Goal: Communication & Community: Connect with others

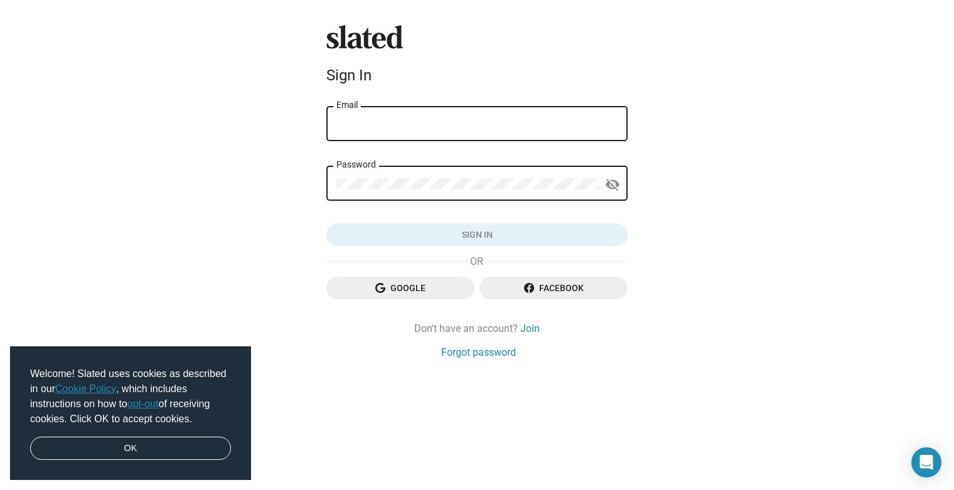
click at [394, 124] on input "Email" at bounding box center [476, 124] width 281 height 11
type input "[EMAIL_ADDRESS][DOMAIN_NAME]"
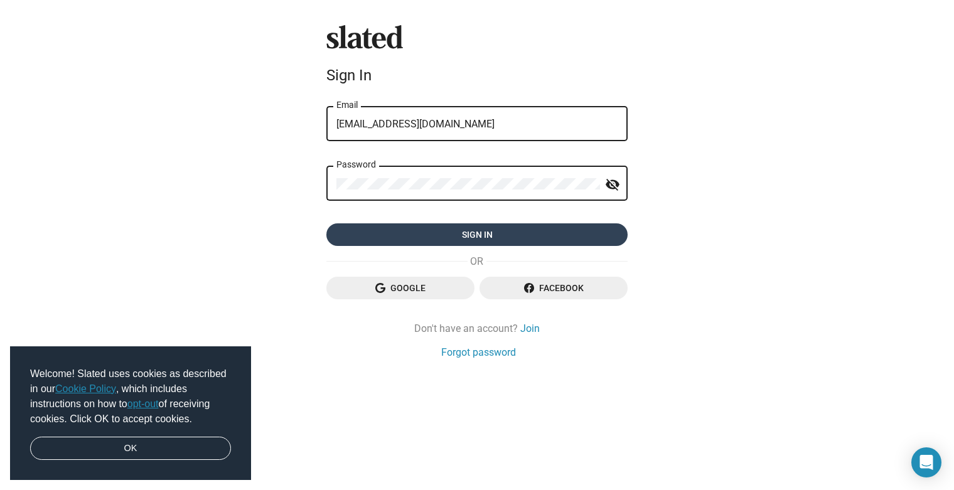
click at [460, 239] on span "Sign in" at bounding box center [476, 234] width 281 height 23
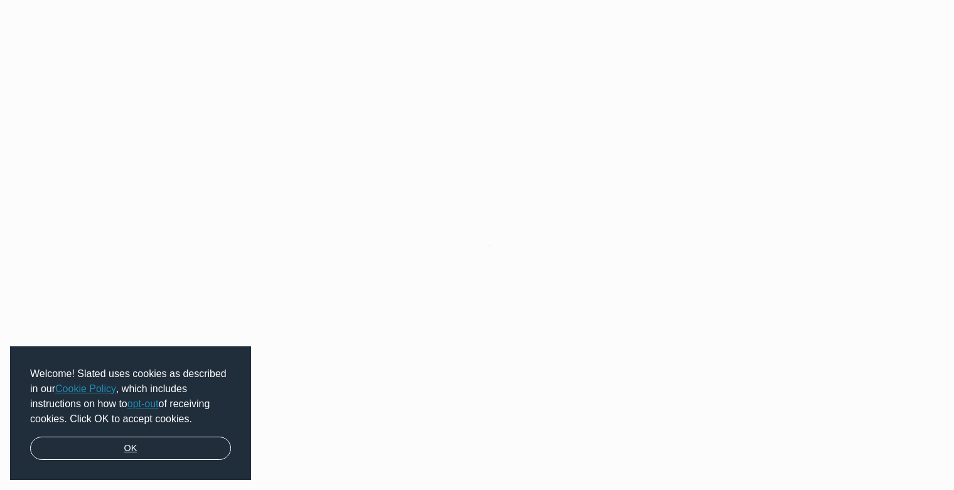
click at [97, 451] on link "OK" at bounding box center [130, 449] width 201 height 24
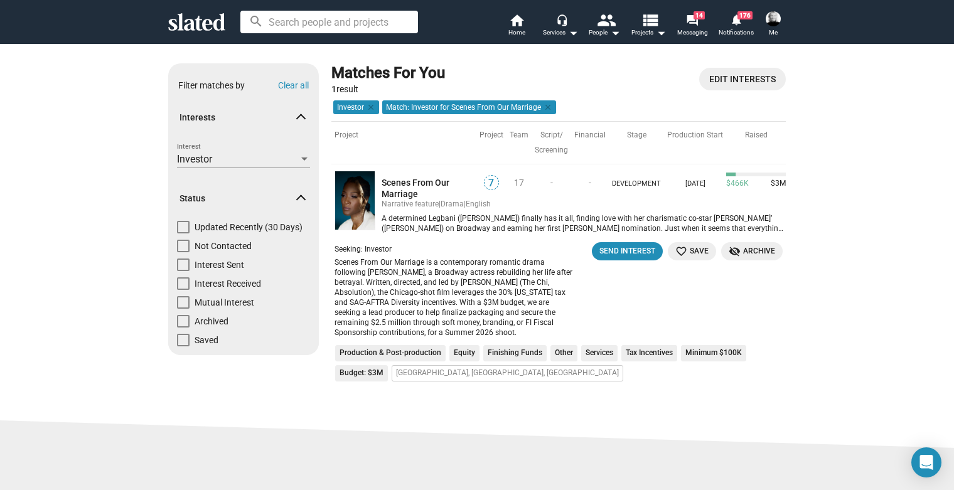
click at [776, 16] on img at bounding box center [773, 18] width 15 height 15
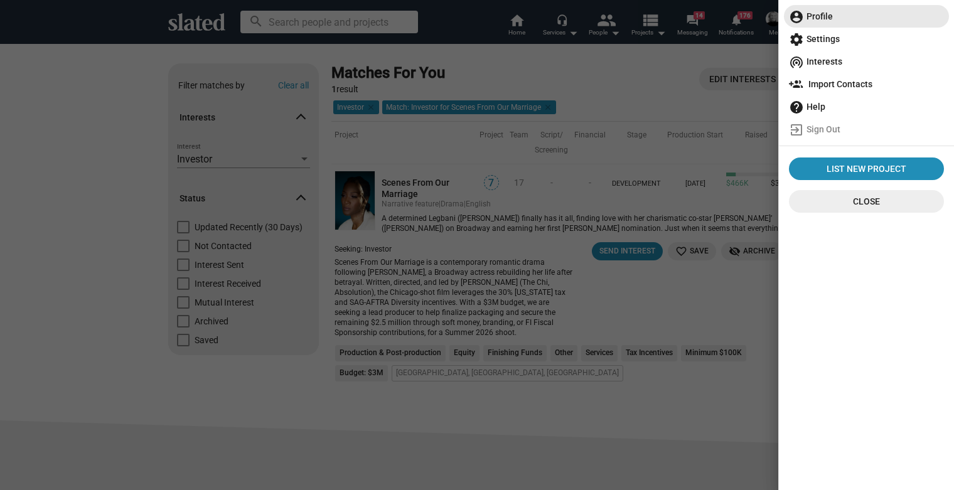
click at [819, 14] on span "account_circle Profile" at bounding box center [866, 16] width 155 height 23
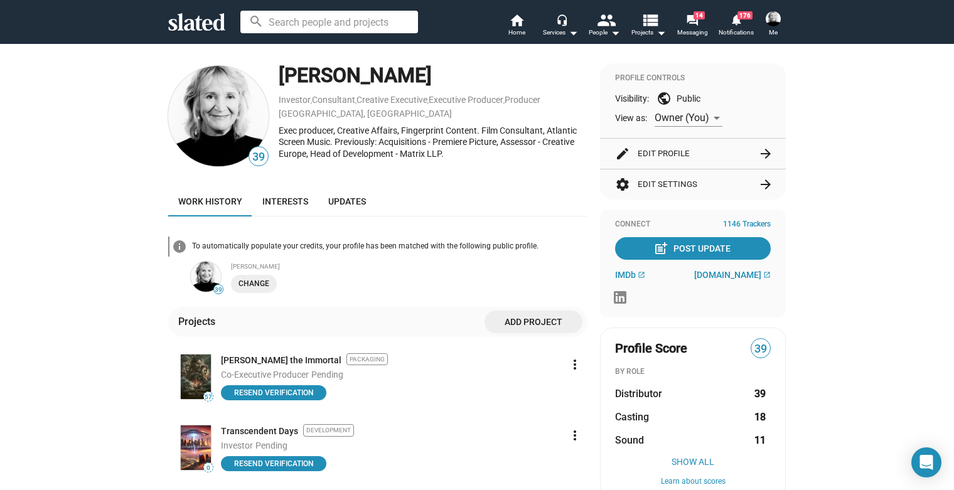
click at [701, 10] on div "home Home headset_mic Services arrow_drop_down people People arrow_drop_down vi…" at bounding box center [642, 25] width 294 height 33
click at [692, 24] on mat-icon "forum" at bounding box center [692, 20] width 12 height 12
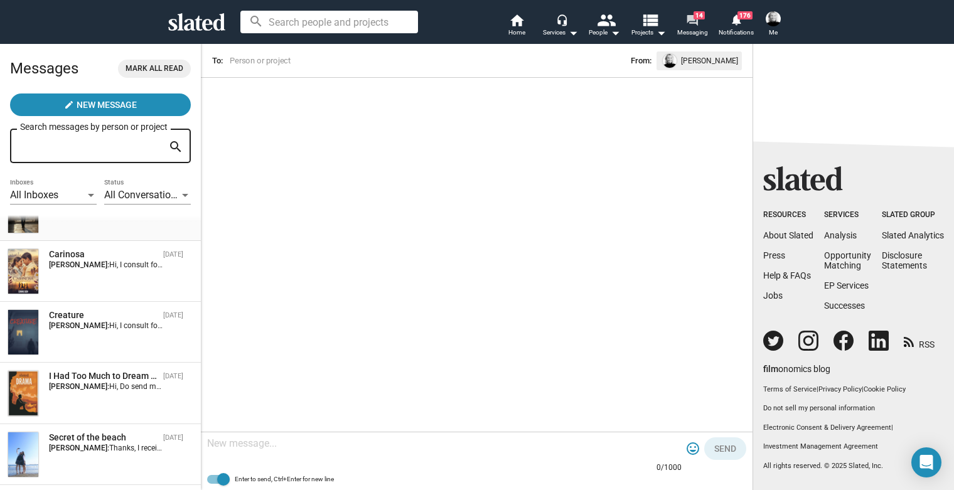
scroll to position [164, 0]
click at [76, 328] on strong "Shelly Bancroft:" at bounding box center [79, 324] width 60 height 9
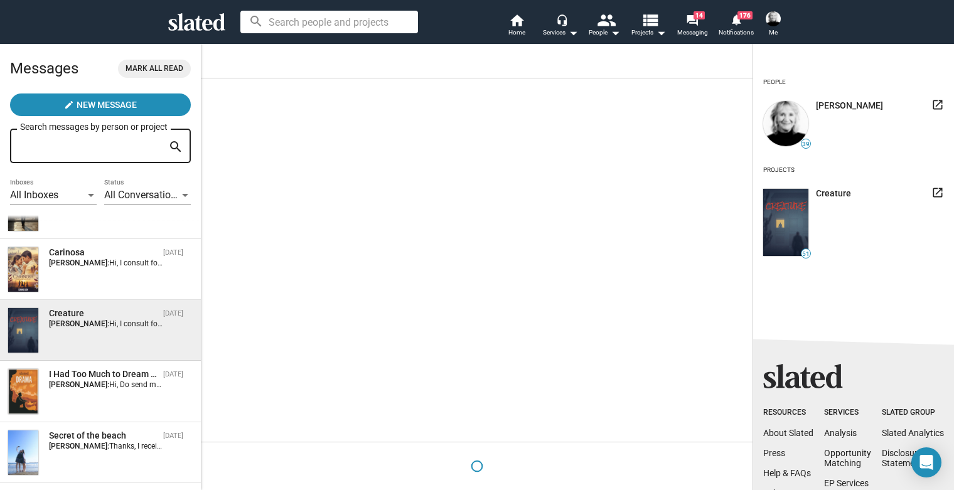
click at [78, 326] on strong "Shelly Bancroft:" at bounding box center [79, 324] width 60 height 9
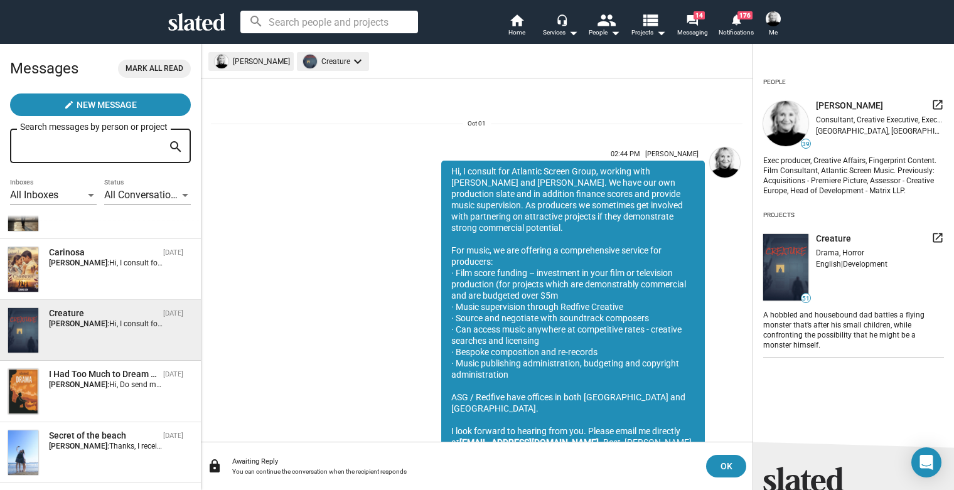
scroll to position [44, 0]
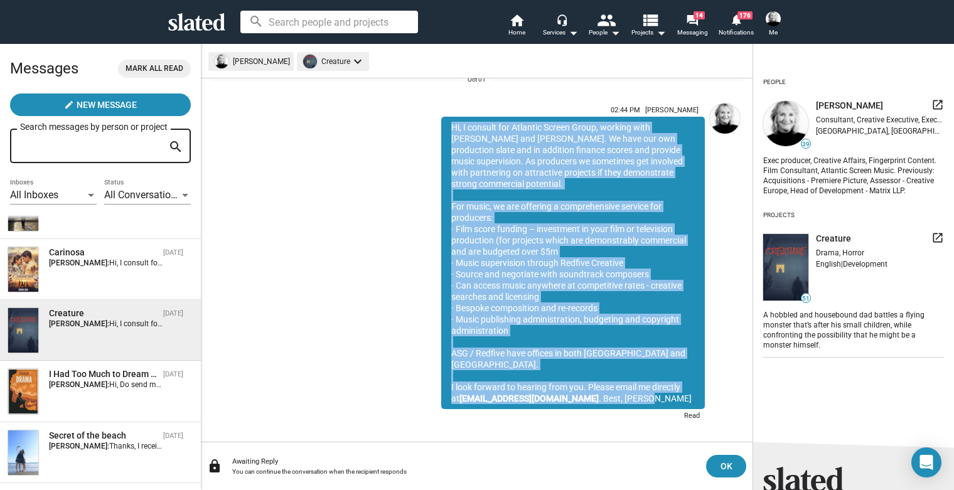
drag, startPoint x: 442, startPoint y: 128, endPoint x: 652, endPoint y: 389, distance: 334.9
click at [652, 389] on div "Hi, I consult for Atlantic Screen Group, working with Ru Hollier and Simon Fawc…" at bounding box center [573, 263] width 264 height 293
copy div "Hi, I consult for Atlantic Screen Group, working with Ru Hollier and Simon Fawc…"
click at [514, 21] on mat-icon "home" at bounding box center [516, 20] width 15 height 15
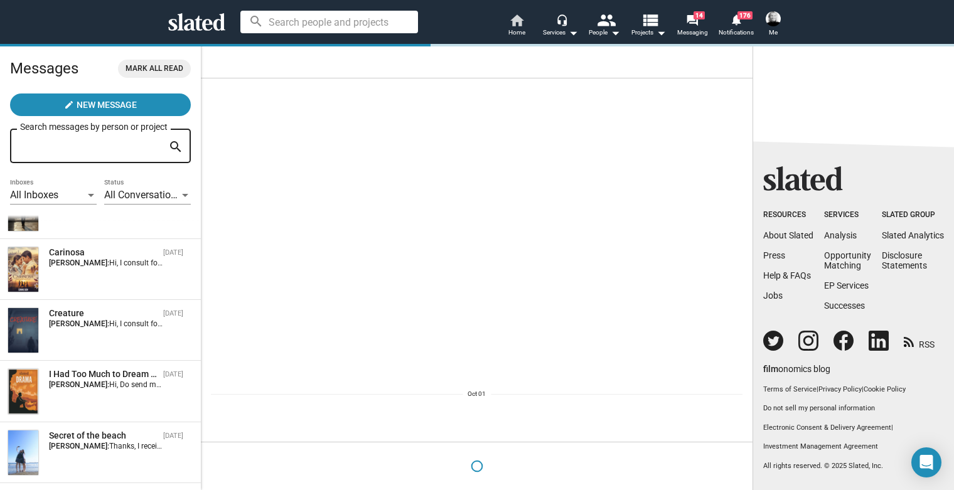
scroll to position [0, 0]
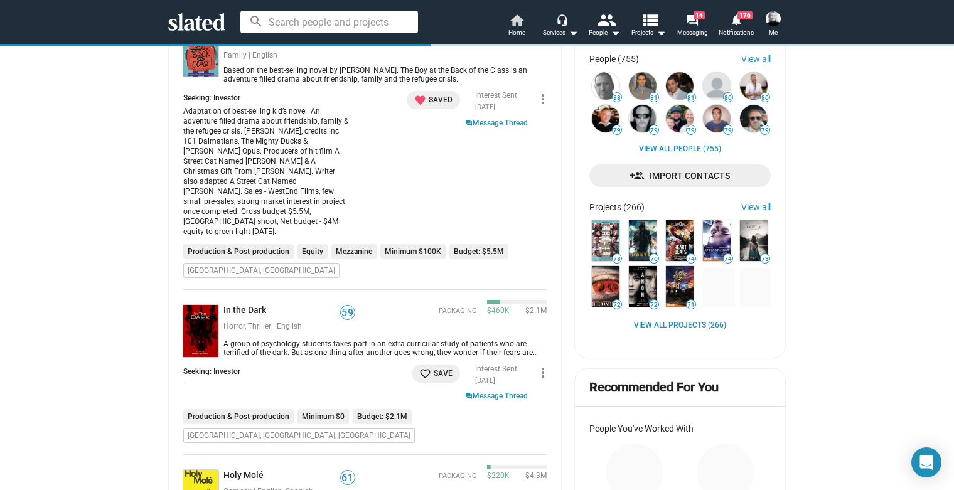
scroll to position [426, 0]
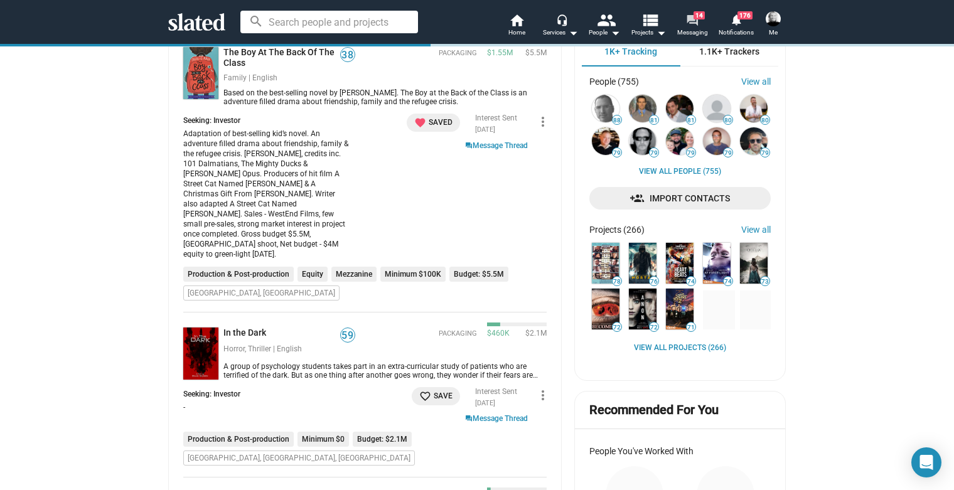
click at [702, 16] on span "14" at bounding box center [699, 15] width 11 height 8
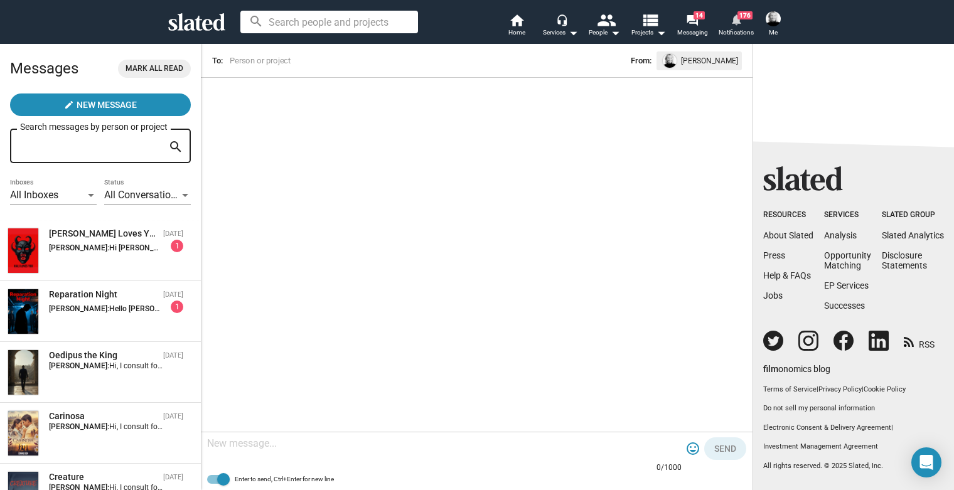
click at [746, 20] on link "notifications 176 Notifications" at bounding box center [736, 27] width 44 height 28
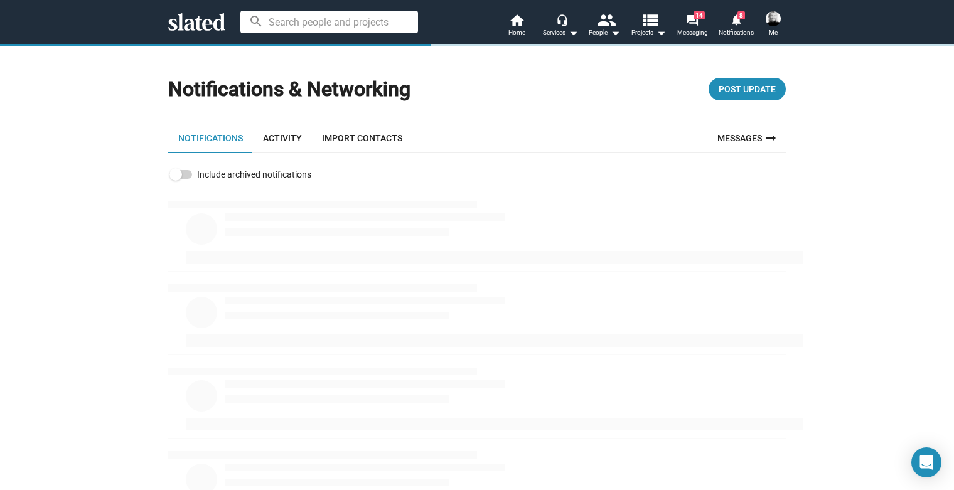
click at [271, 136] on link "Activity" at bounding box center [282, 138] width 59 height 30
click at [360, 24] on input at bounding box center [329, 22] width 178 height 23
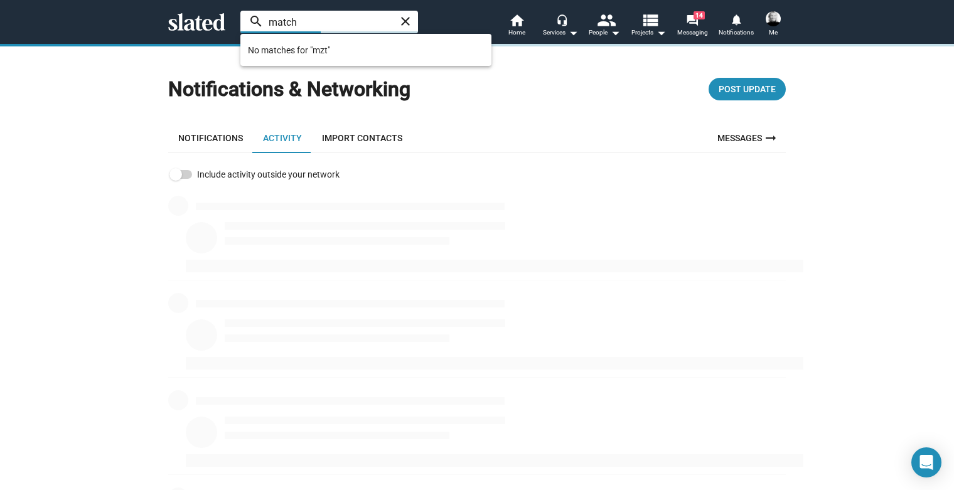
type input "match"
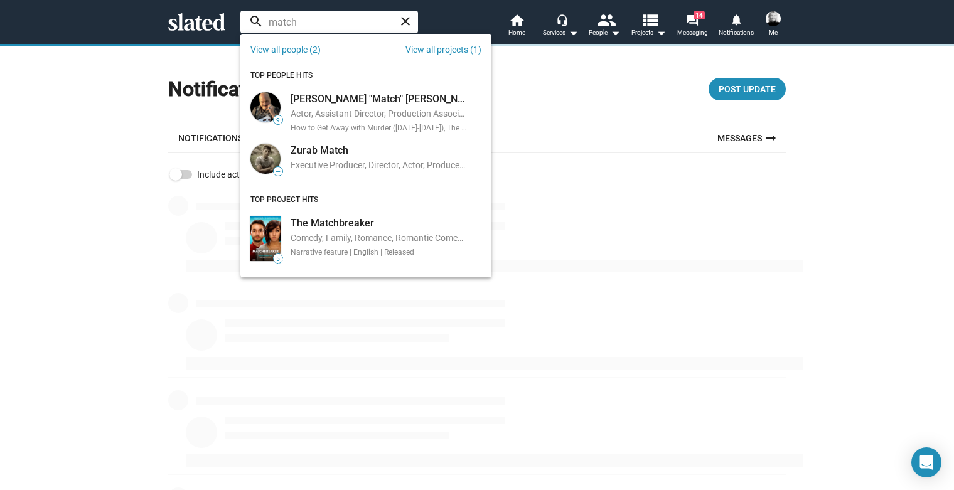
click at [586, 107] on div "Notifications & Networking Post Update Notifications Activity Import Contacts M…" at bounding box center [477, 372] width 643 height 618
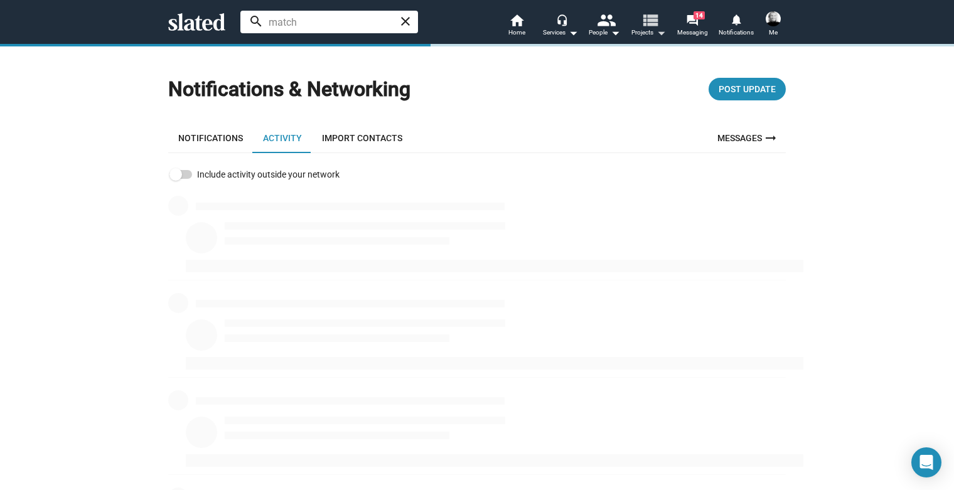
click at [658, 21] on mat-icon "view_list" at bounding box center [650, 20] width 18 height 18
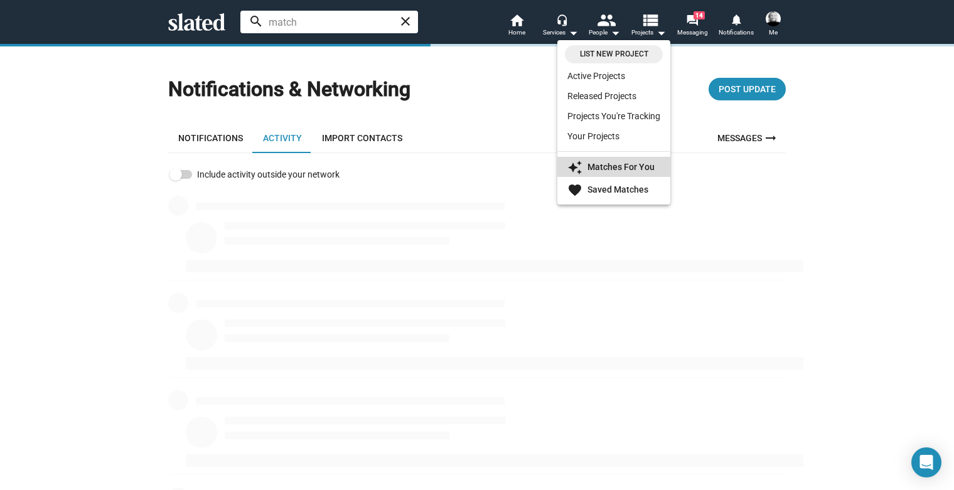
click at [636, 165] on strong "Matches For You" at bounding box center [621, 167] width 67 height 10
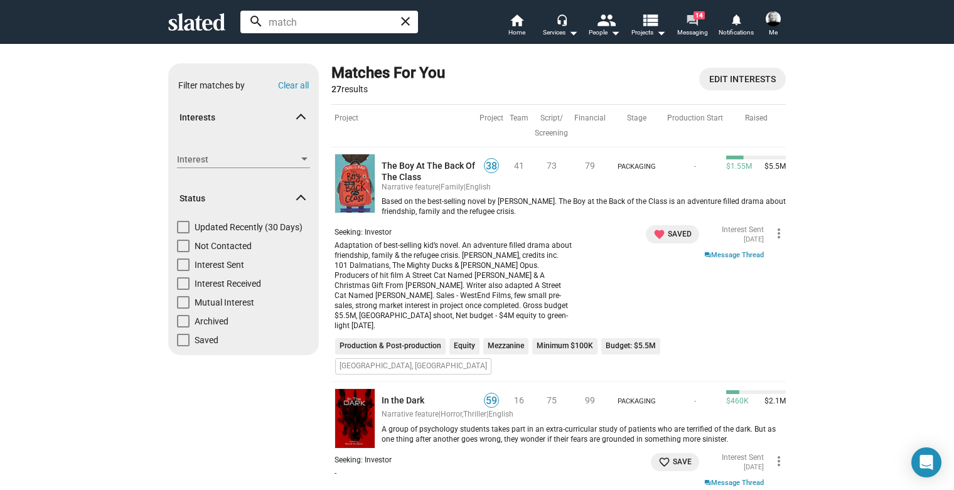
click at [694, 24] on mat-icon "forum" at bounding box center [692, 20] width 12 height 12
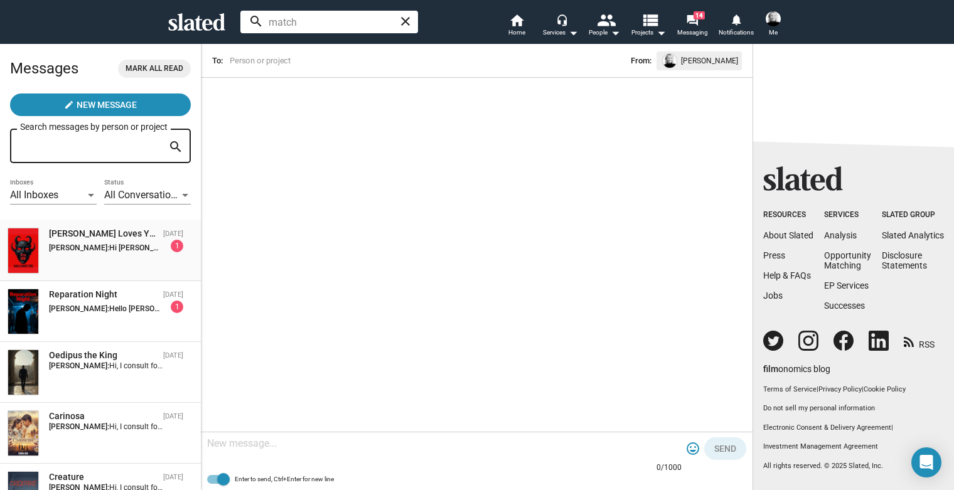
click at [80, 252] on strong "Shelly Bancroft:" at bounding box center [79, 248] width 60 height 9
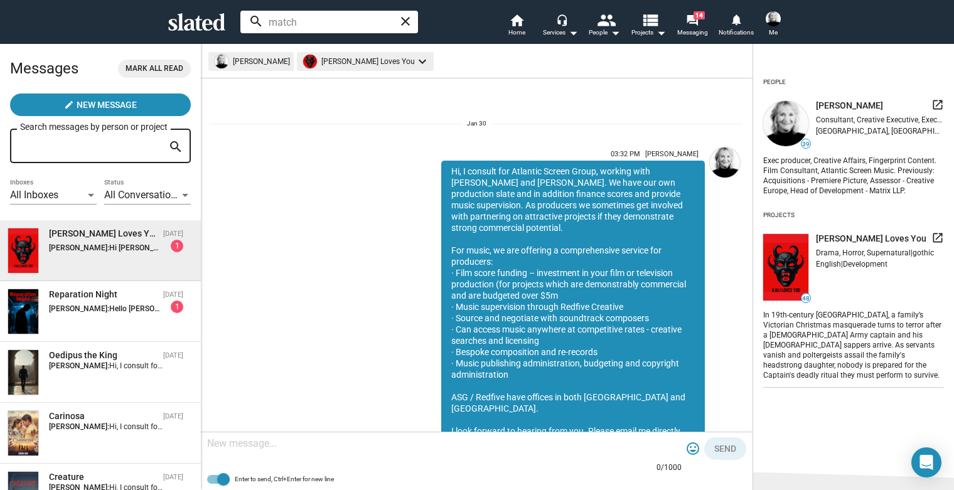
scroll to position [822, 0]
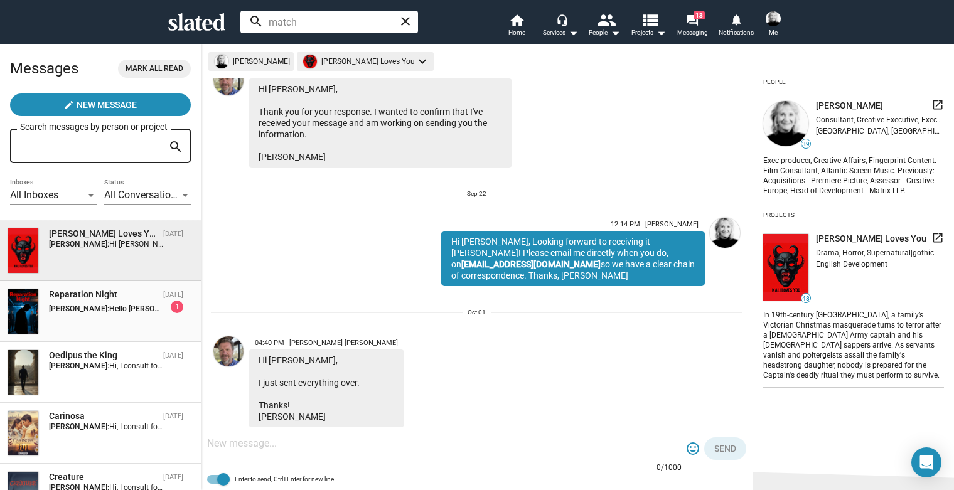
click at [59, 299] on div "Reparation Night" at bounding box center [103, 295] width 109 height 12
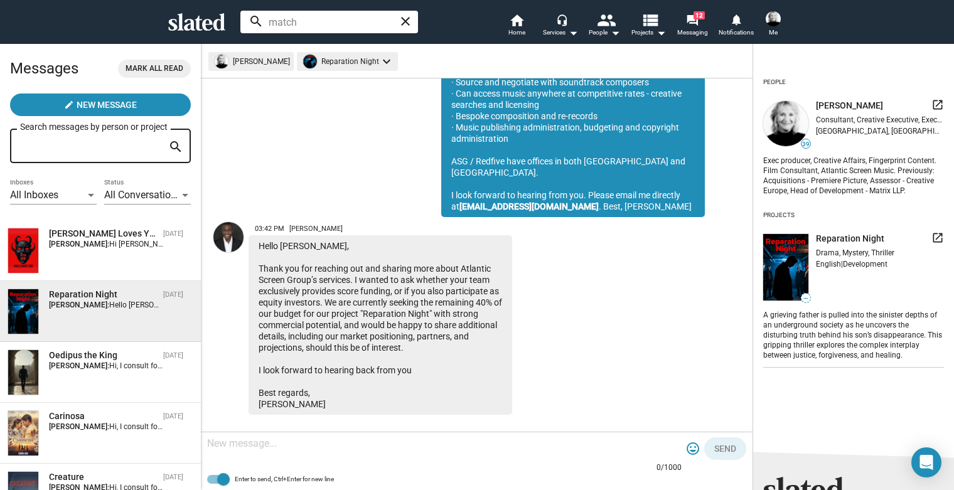
scroll to position [234, 0]
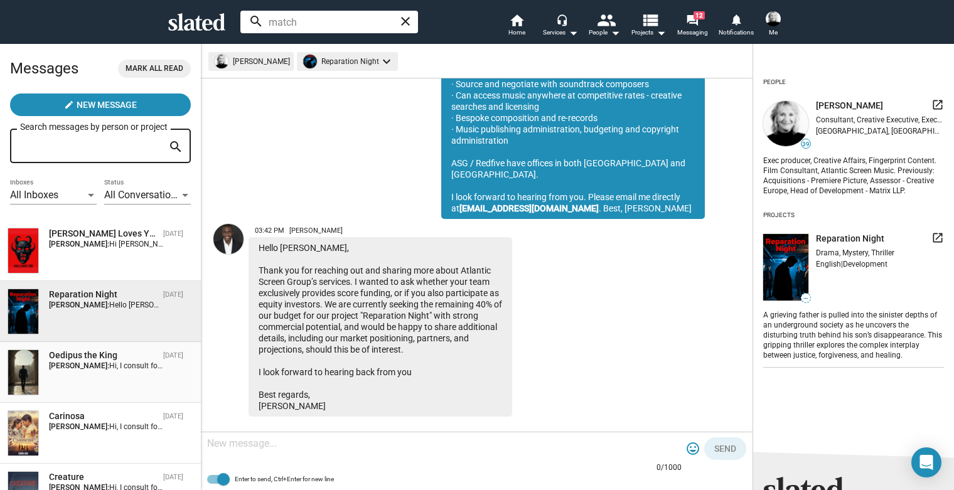
click at [78, 389] on div "Oedipus the King Oct 01 Shelly Bancroft: Hi, I consult for Atlantic Screen Grou…" at bounding box center [101, 373] width 186 height 46
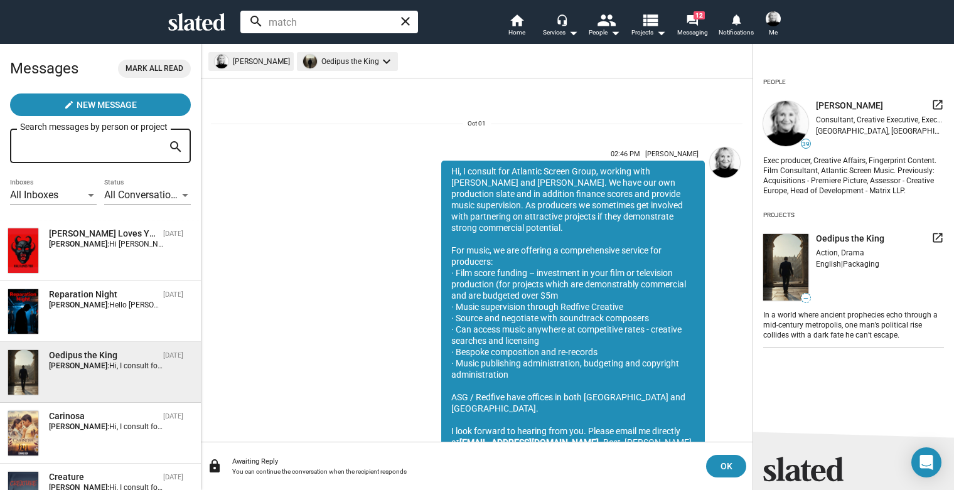
scroll to position [44, 0]
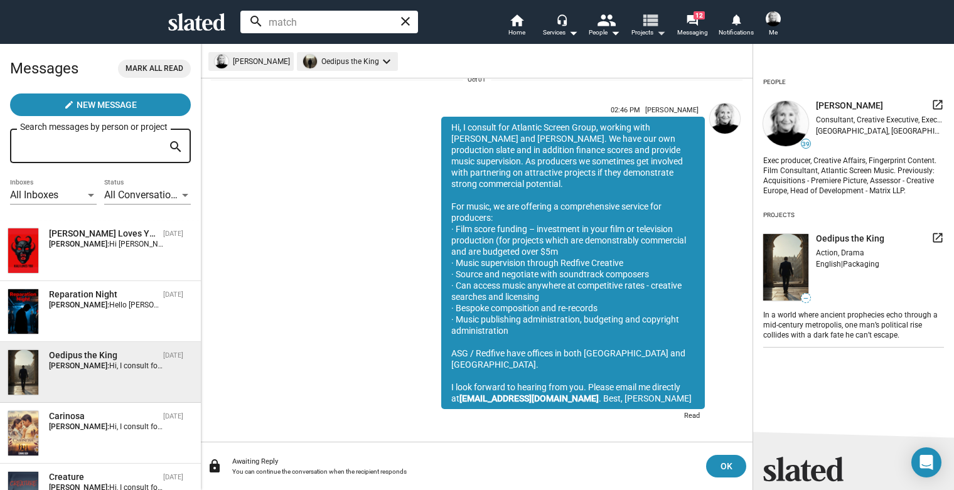
click at [647, 21] on mat-icon "view_list" at bounding box center [650, 20] width 18 height 18
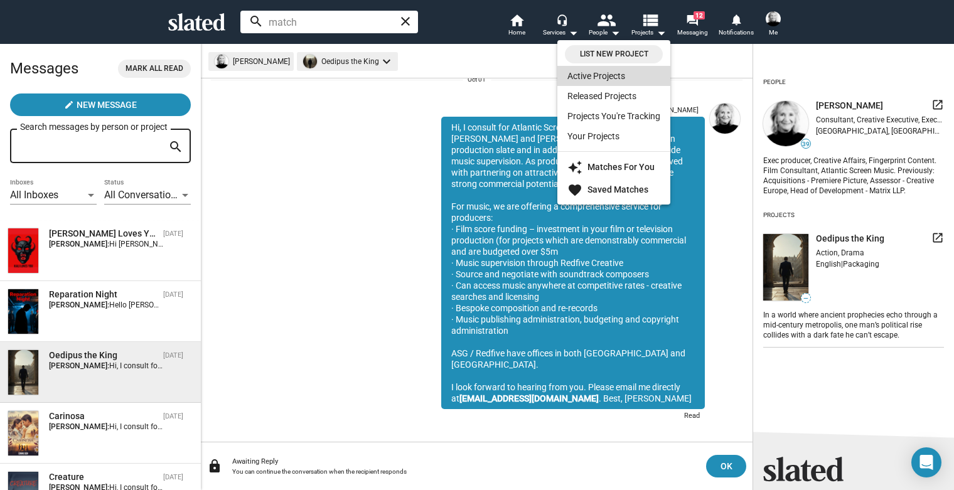
click at [599, 74] on link "Active Projects" at bounding box center [613, 76] width 113 height 20
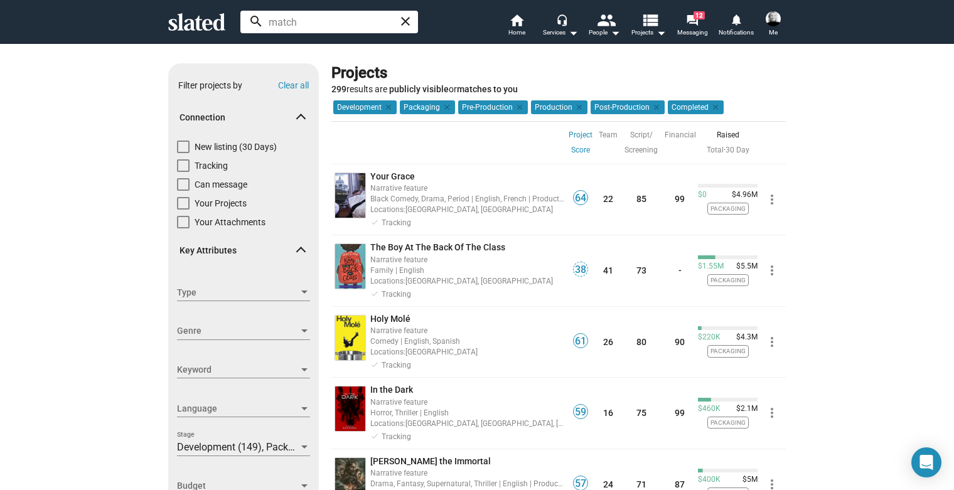
click at [181, 144] on span at bounding box center [183, 147] width 13 height 13
click at [183, 153] on input "New listing (30 Days)" at bounding box center [183, 153] width 1 height 1
checkbox input "true"
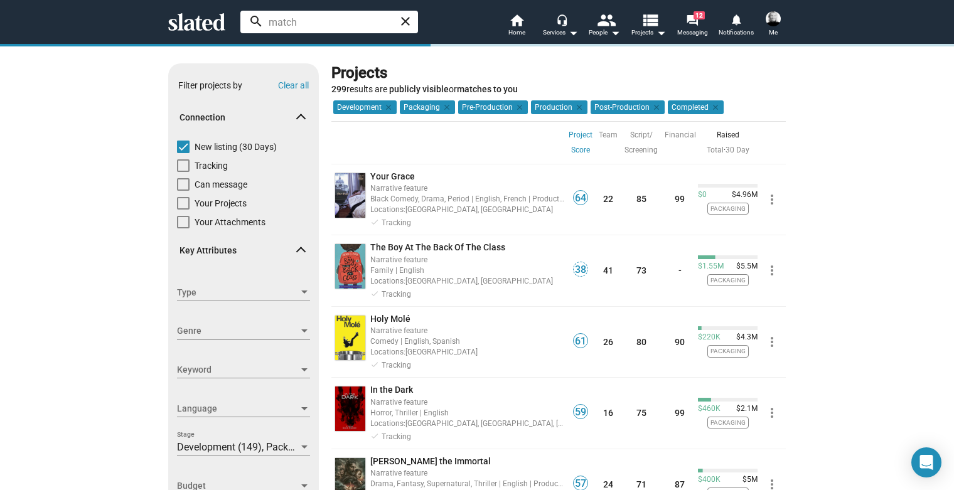
click at [181, 186] on span at bounding box center [183, 184] width 13 height 13
click at [183, 191] on input "Can message" at bounding box center [183, 191] width 1 height 1
checkbox input "true"
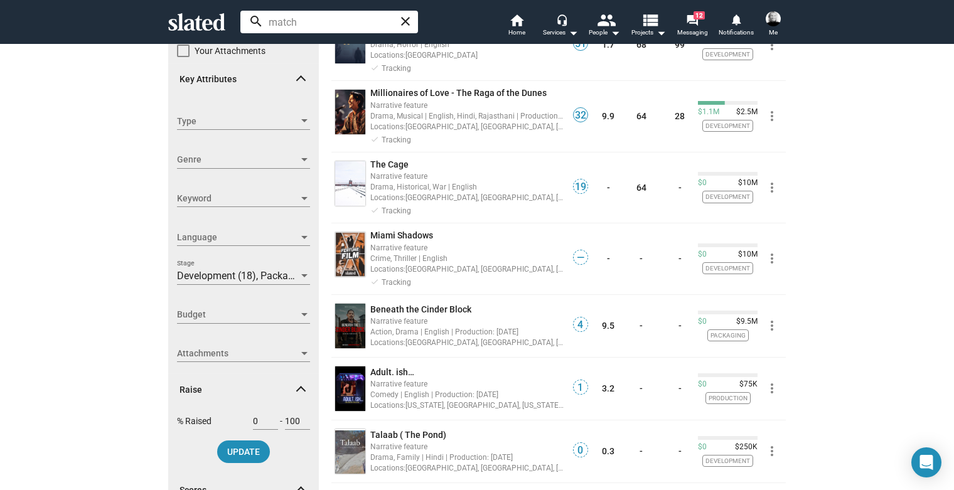
scroll to position [173, 0]
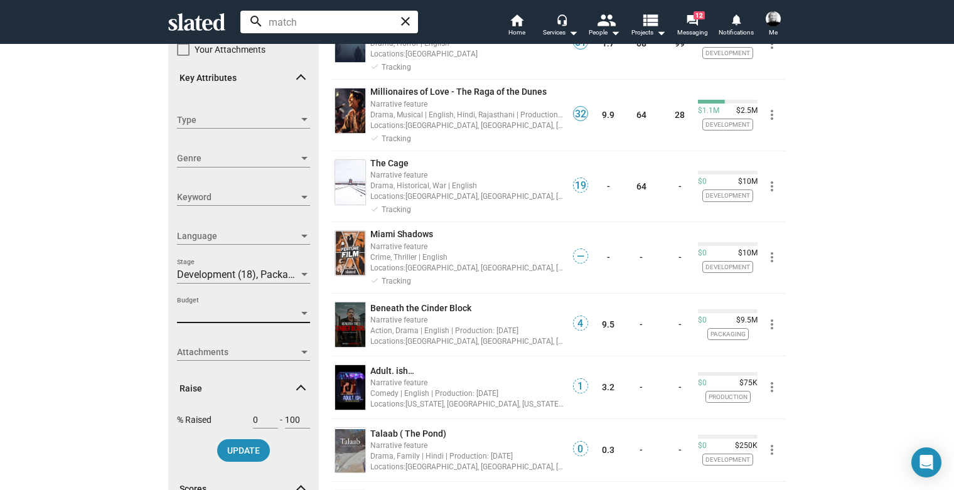
click at [230, 312] on span "Budget" at bounding box center [238, 313] width 122 height 13
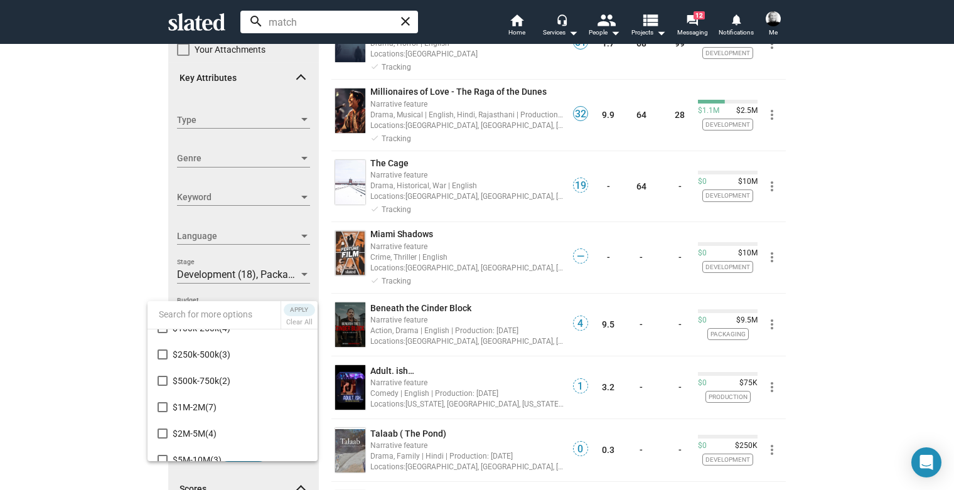
scroll to position [41, 0]
click at [160, 405] on mat-pseudo-checkbox at bounding box center [163, 407] width 10 height 10
click at [158, 434] on mat-pseudo-checkbox at bounding box center [163, 433] width 10 height 10
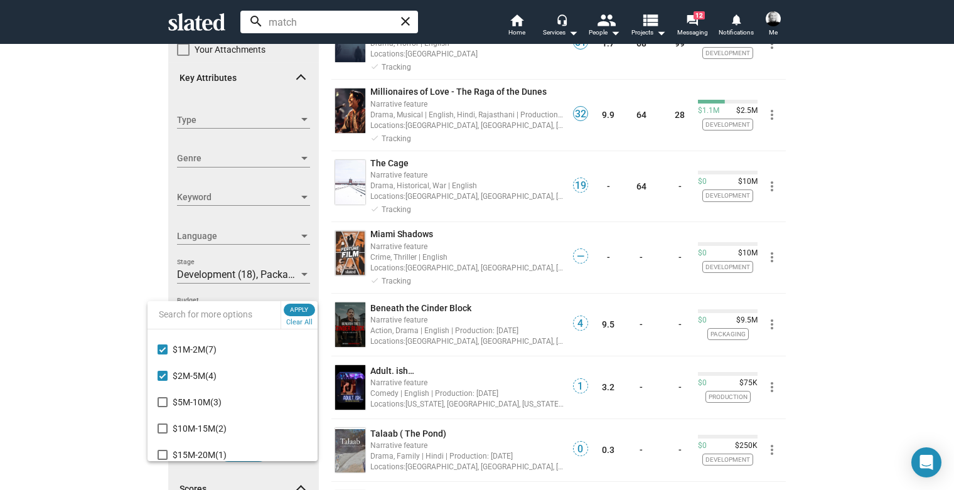
scroll to position [105, 0]
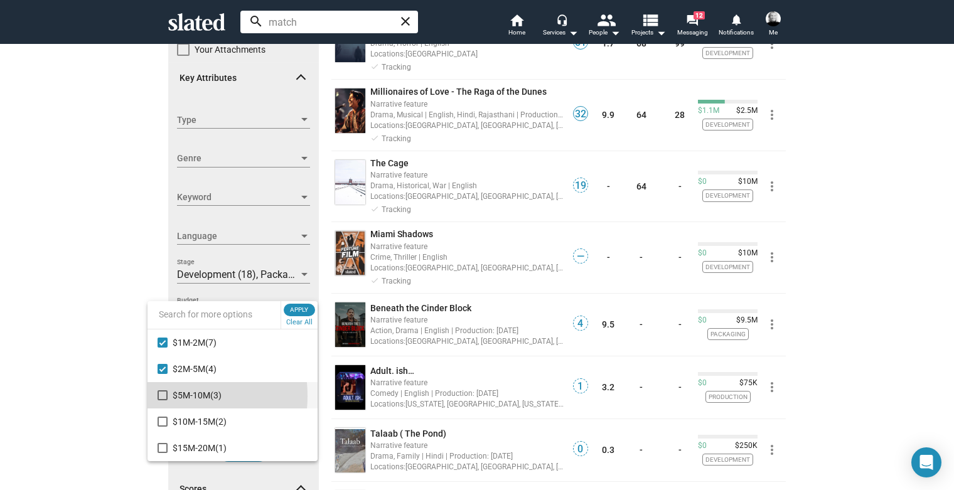
click at [161, 396] on mat-pseudo-checkbox at bounding box center [163, 395] width 10 height 10
click at [162, 420] on mat-pseudo-checkbox at bounding box center [163, 422] width 10 height 10
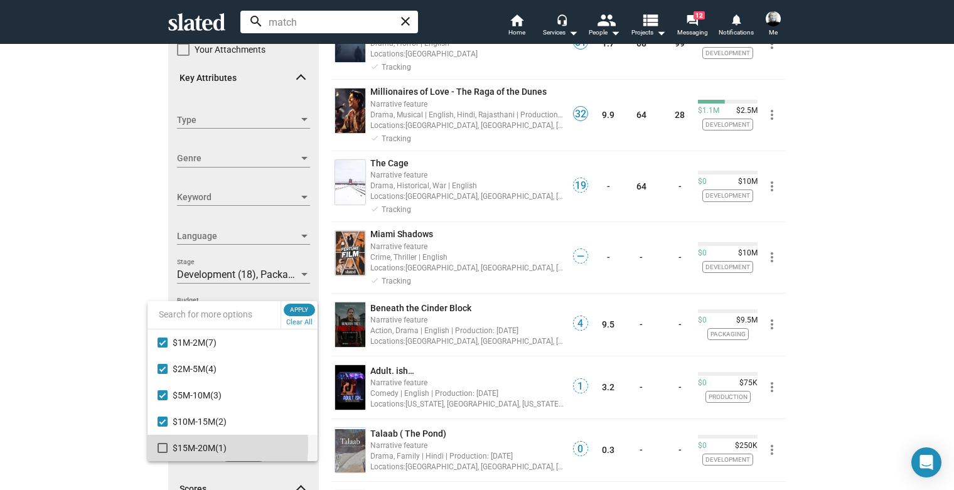
click at [163, 446] on mat-pseudo-checkbox at bounding box center [163, 448] width 10 height 10
click at [303, 311] on span "Apply" at bounding box center [299, 310] width 23 height 13
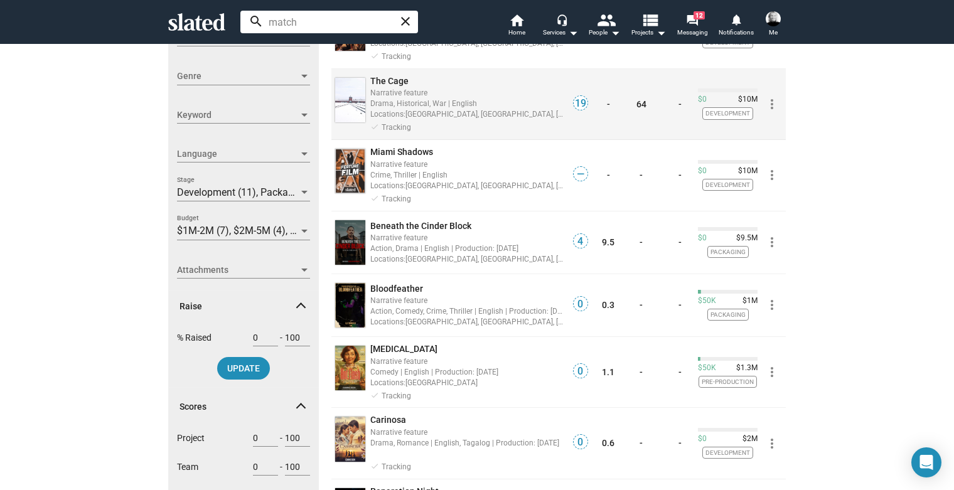
scroll to position [252, 0]
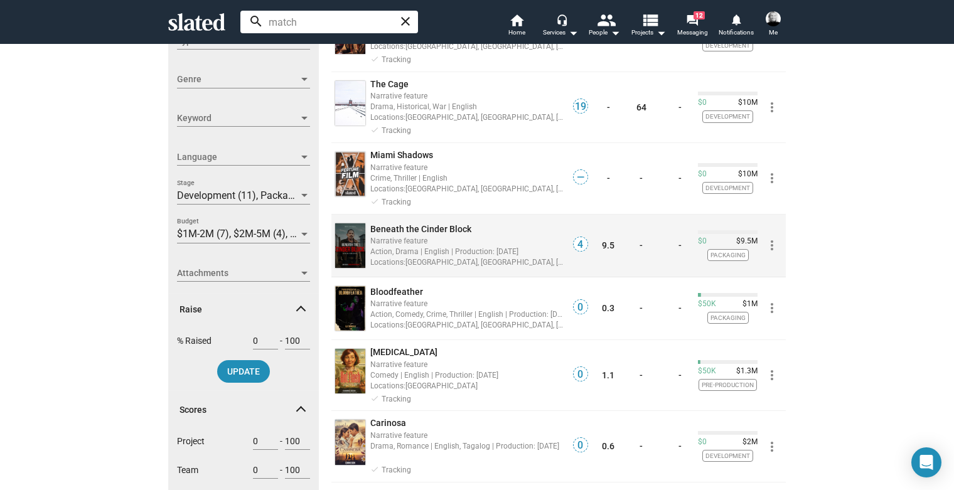
click at [420, 243] on div "Narrative feature" at bounding box center [467, 241] width 194 height 12
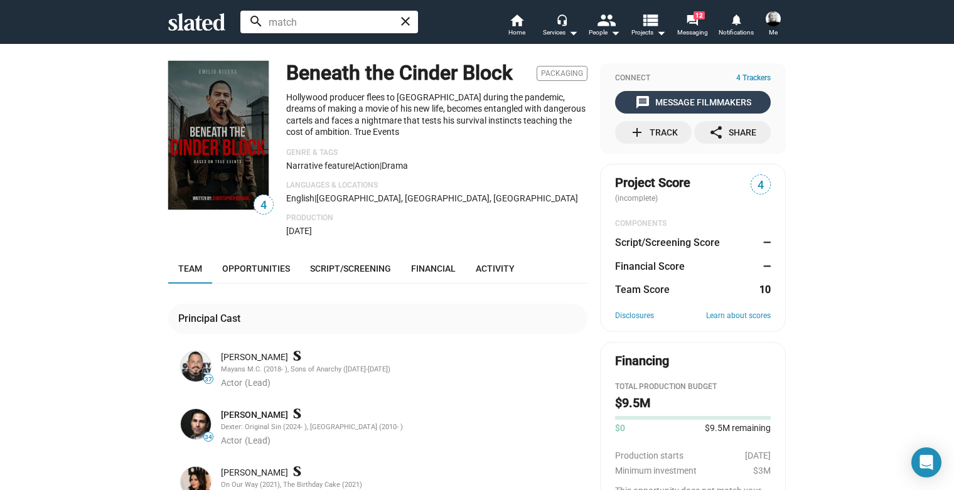
click at [656, 103] on div "message Message Filmmakers" at bounding box center [693, 102] width 116 height 23
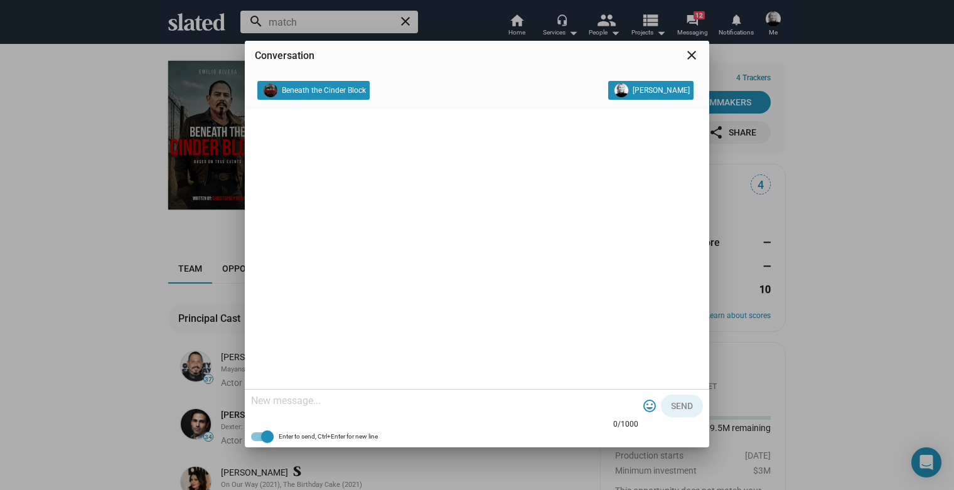
click at [333, 401] on textarea at bounding box center [444, 401] width 387 height 13
paste textarea "Hi, I consult for Atlantic Screen Group, working with [PERSON_NAME] and [PERSON…"
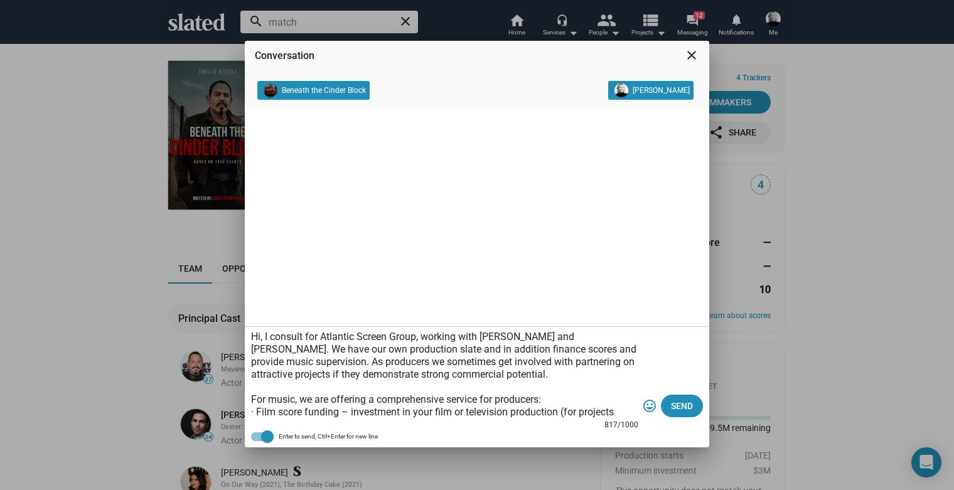
scroll to position [138, 0]
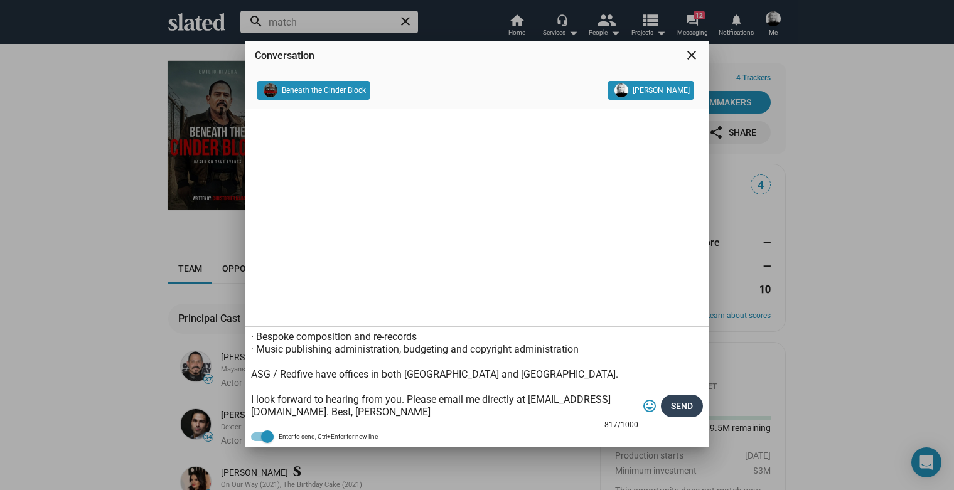
type textarea "Hi, I consult for Atlantic Screen Group, working with [PERSON_NAME] and [PERSON…"
click at [679, 408] on span "Send" at bounding box center [682, 406] width 22 height 23
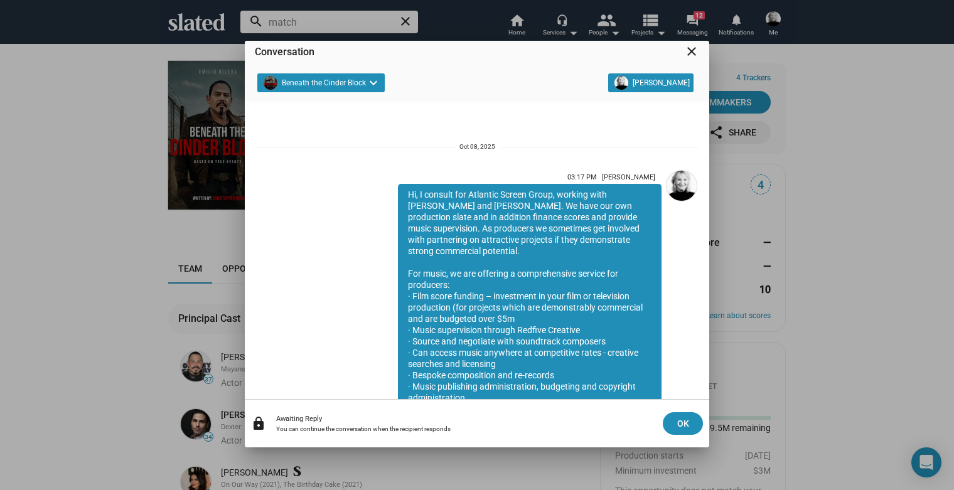
scroll to position [110, 0]
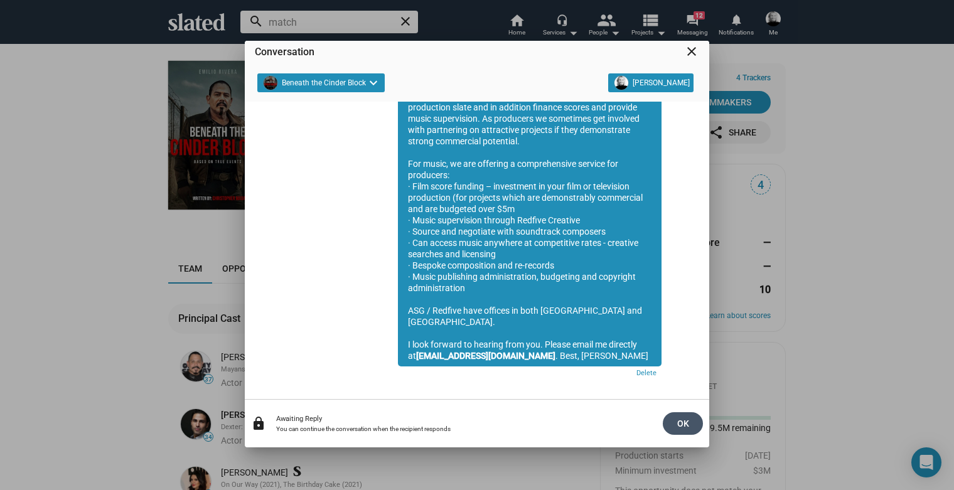
click at [679, 419] on span "OK" at bounding box center [683, 423] width 20 height 23
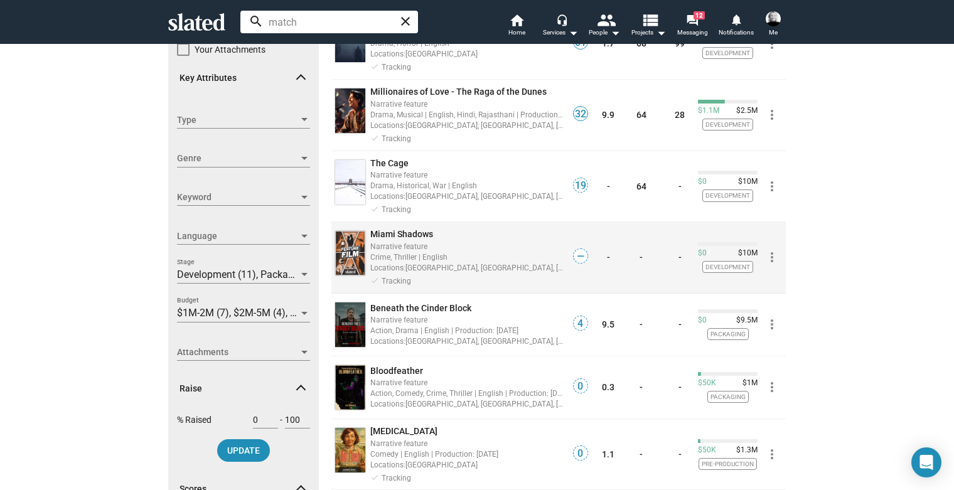
scroll to position [179, 0]
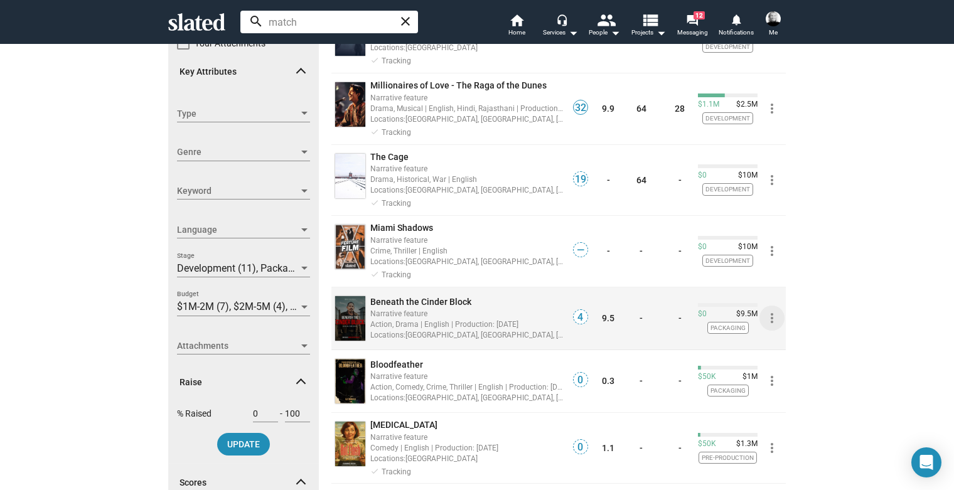
click at [765, 317] on mat-icon "more_vert" at bounding box center [772, 318] width 15 height 15
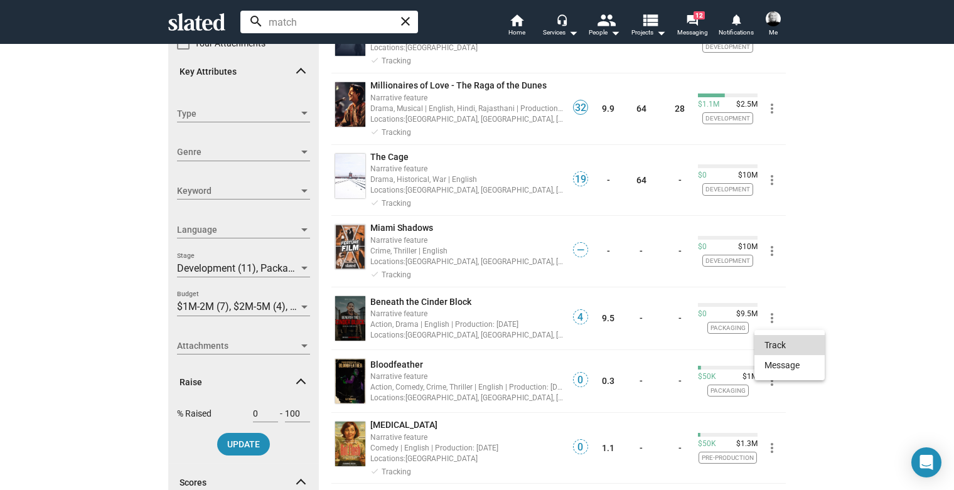
click at [765, 343] on button "Track" at bounding box center [790, 345] width 70 height 20
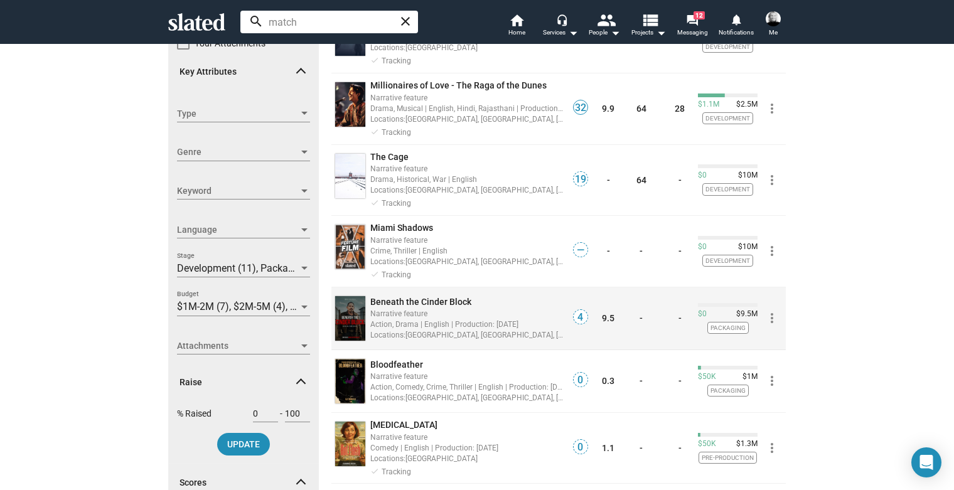
click at [767, 320] on mat-icon "more_vert" at bounding box center [772, 318] width 15 height 15
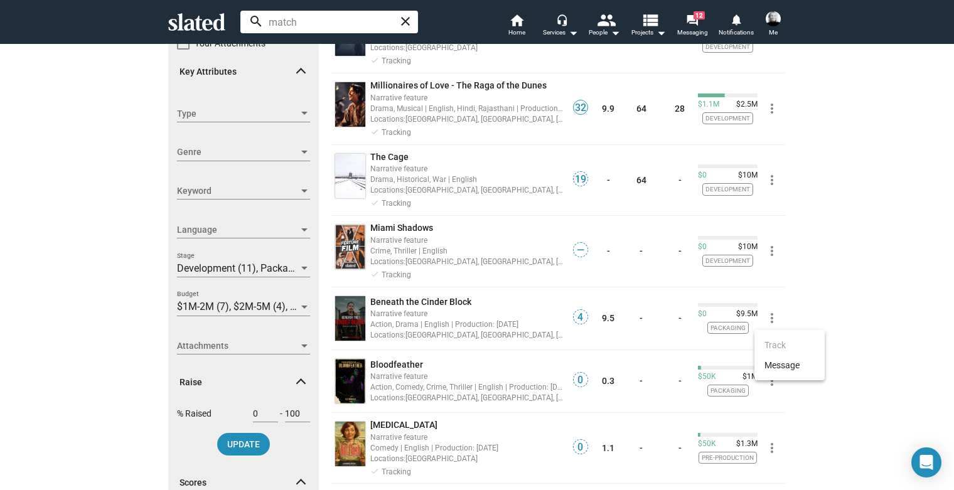
click at [512, 352] on div at bounding box center [477, 245] width 954 height 490
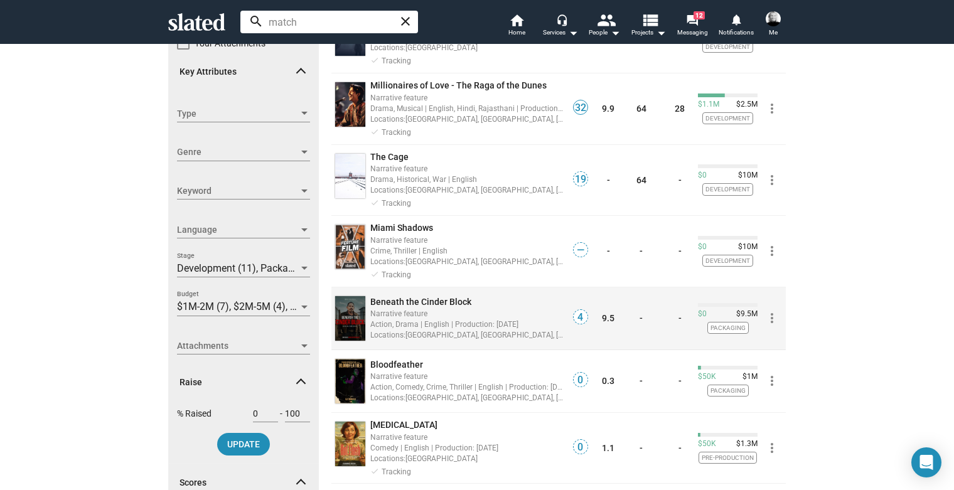
click at [439, 303] on span "Beneath the Cinder Block" at bounding box center [420, 302] width 101 height 10
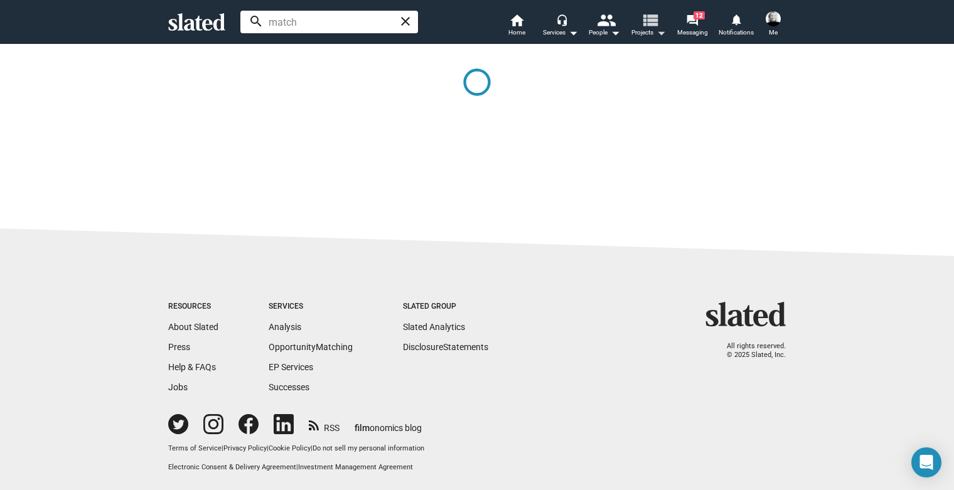
click at [646, 16] on mat-icon "view_list" at bounding box center [650, 20] width 18 height 18
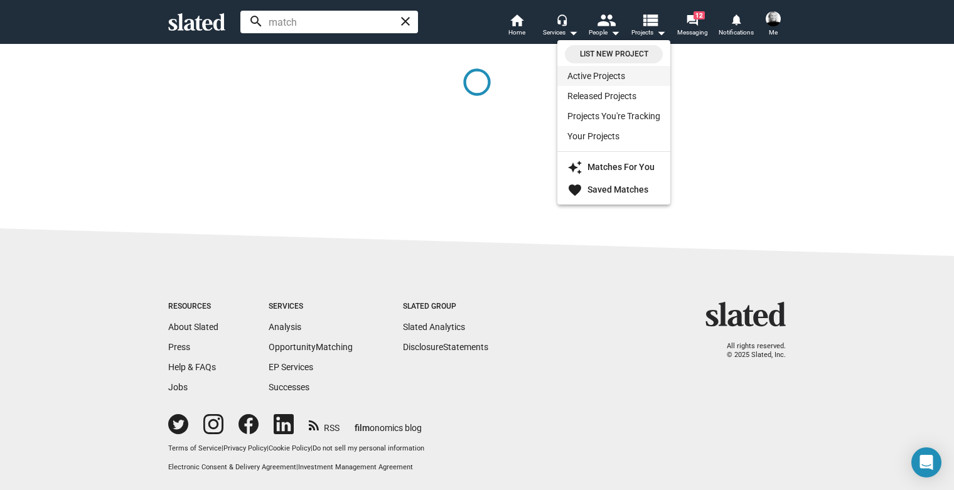
click at [620, 73] on link "Active Projects" at bounding box center [613, 76] width 113 height 20
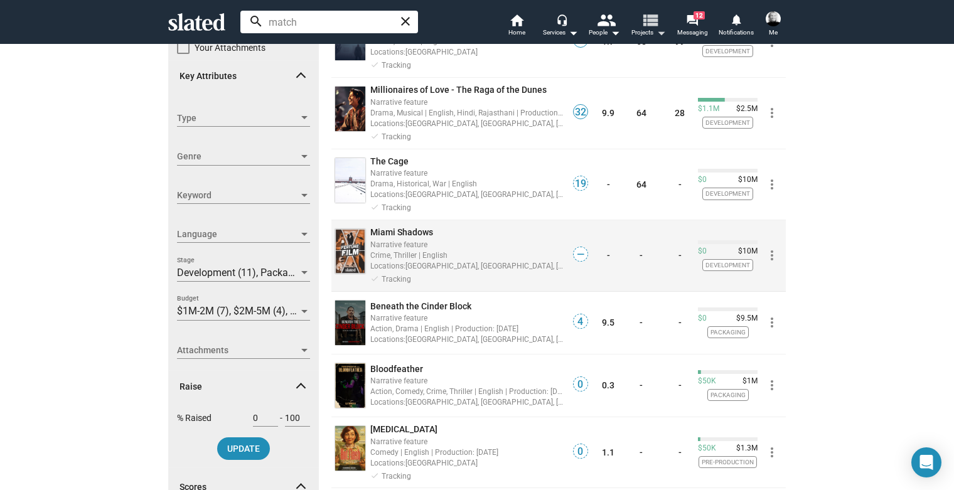
scroll to position [179, 0]
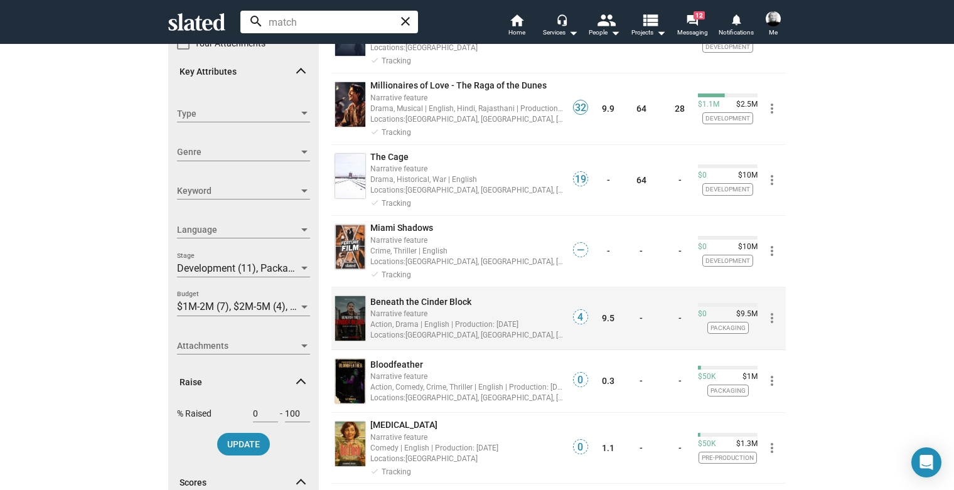
click at [405, 304] on span "Beneath the Cinder Block" at bounding box center [420, 302] width 101 height 10
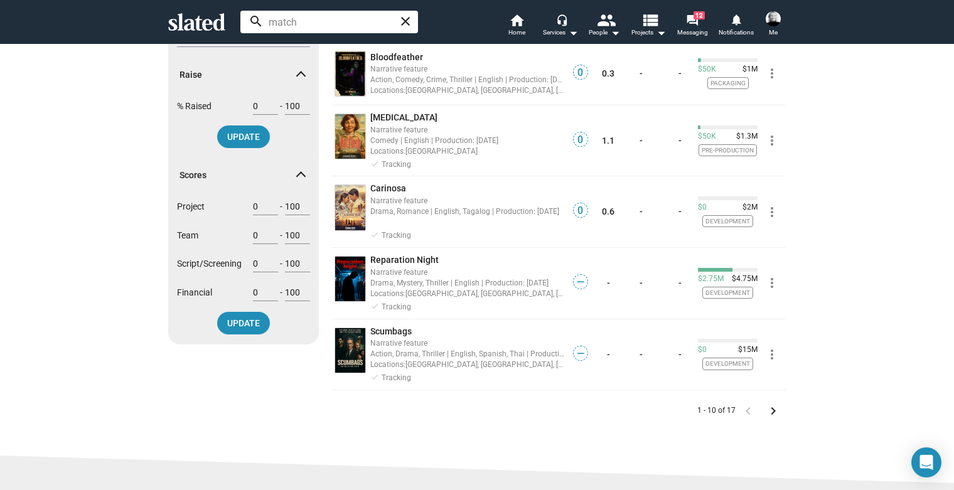
scroll to position [493, 0]
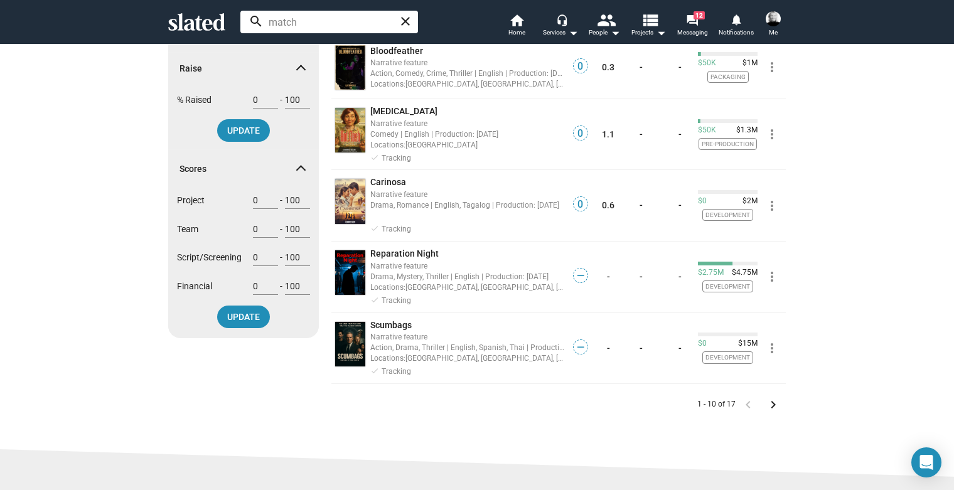
click at [768, 406] on mat-icon "keyboard_arrow_right" at bounding box center [773, 404] width 15 height 15
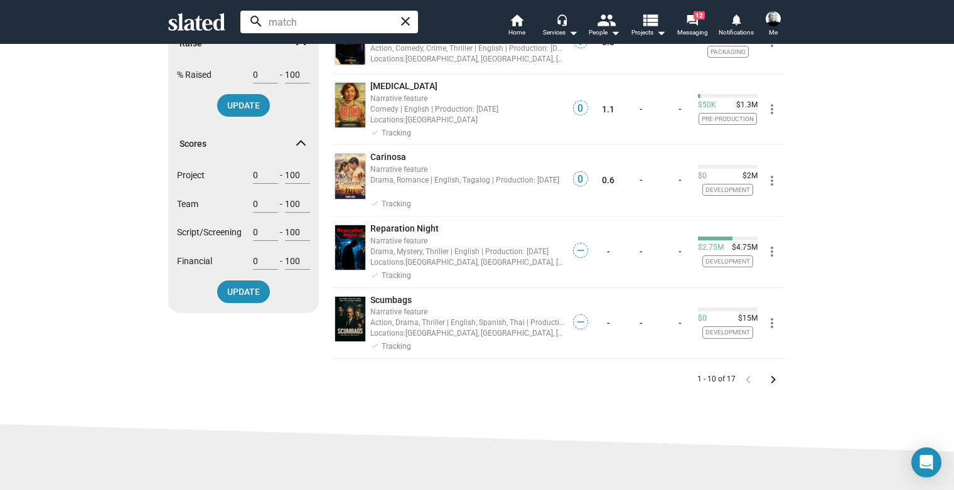
scroll to position [528, 0]
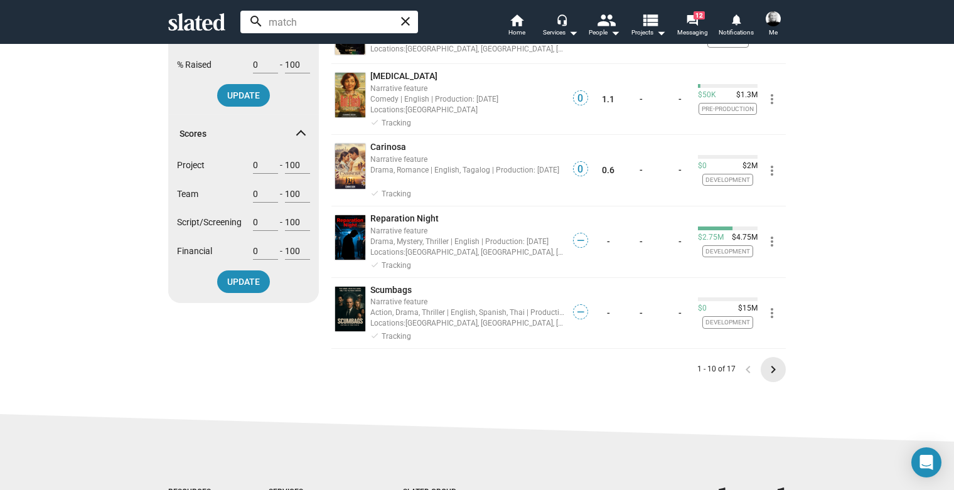
click at [773, 368] on mat-icon "keyboard_arrow_right" at bounding box center [773, 369] width 15 height 15
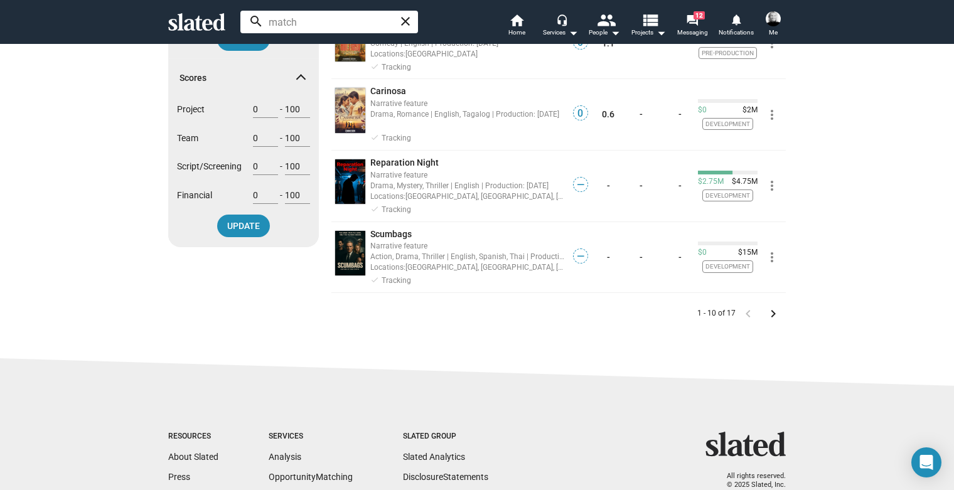
scroll to position [585, 0]
click at [770, 312] on mat-icon "keyboard_arrow_right" at bounding box center [773, 312] width 15 height 15
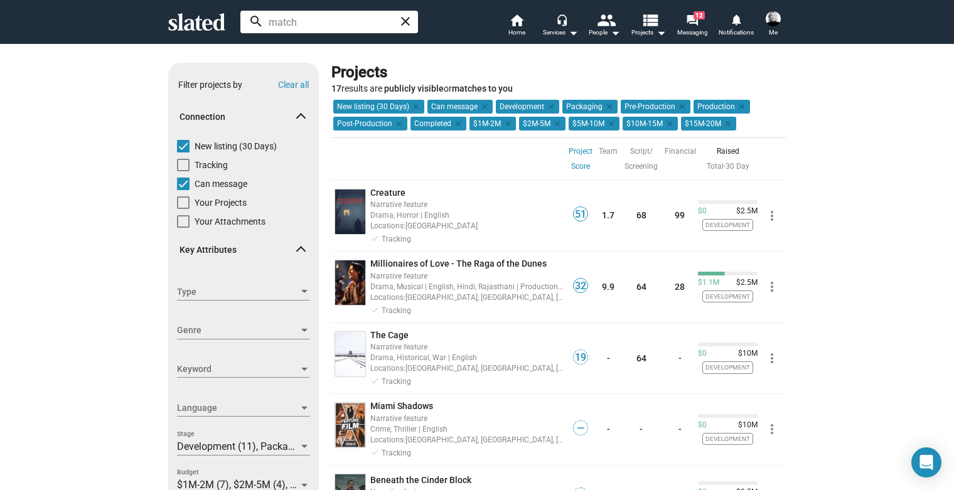
scroll to position [0, 0]
click at [707, 23] on link "forum 12 Messaging" at bounding box center [692, 27] width 44 height 28
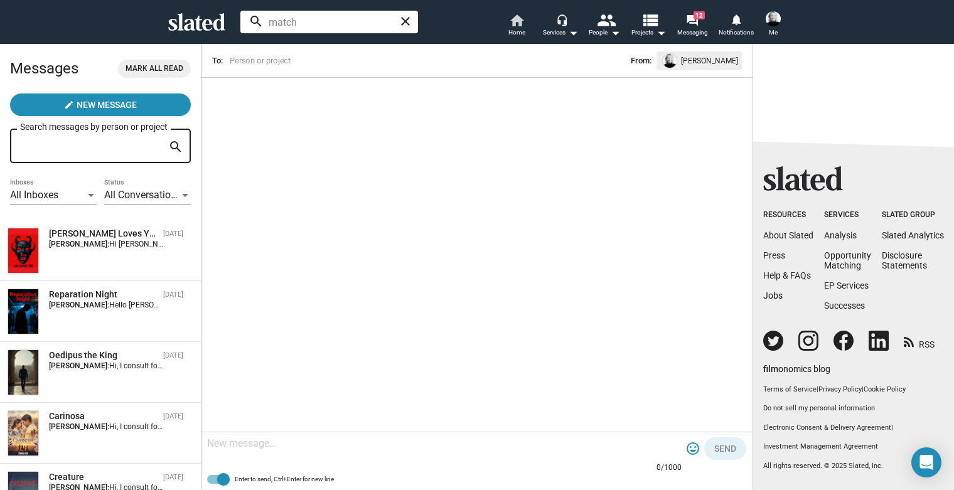
click at [518, 14] on mat-icon "home" at bounding box center [516, 20] width 15 height 15
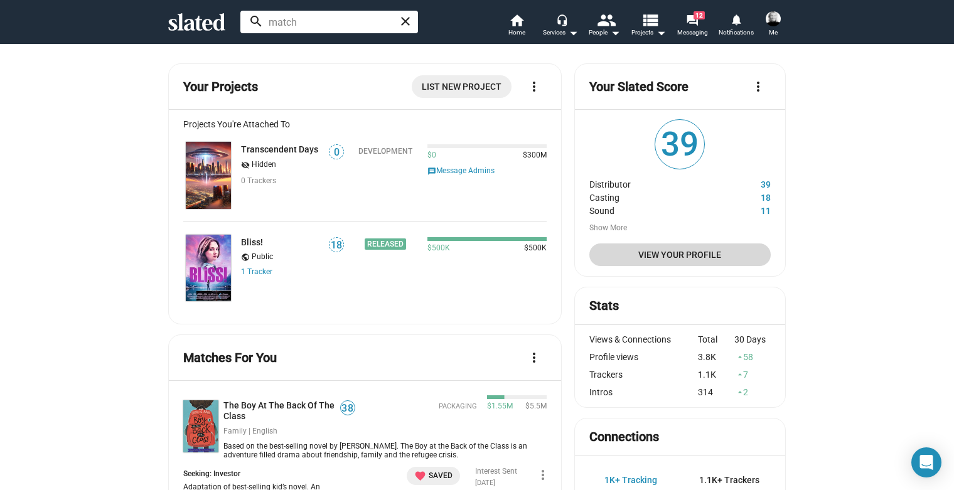
click at [700, 260] on span "View Your Profile" at bounding box center [679, 255] width 161 height 23
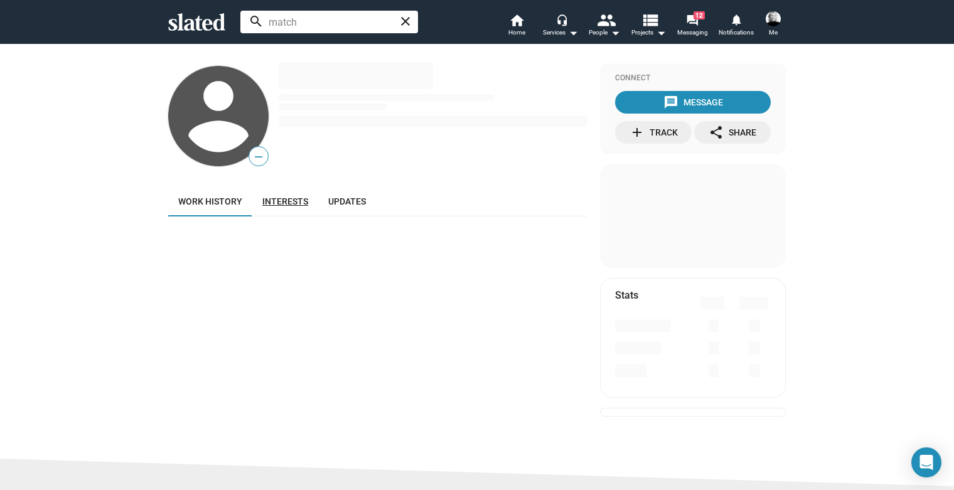
click at [272, 201] on span "Interests" at bounding box center [285, 201] width 46 height 10
click at [334, 202] on span "Updates" at bounding box center [347, 201] width 38 height 10
click at [215, 204] on span "Work history" at bounding box center [210, 201] width 64 height 10
click at [517, 17] on mat-icon "home" at bounding box center [516, 20] width 15 height 15
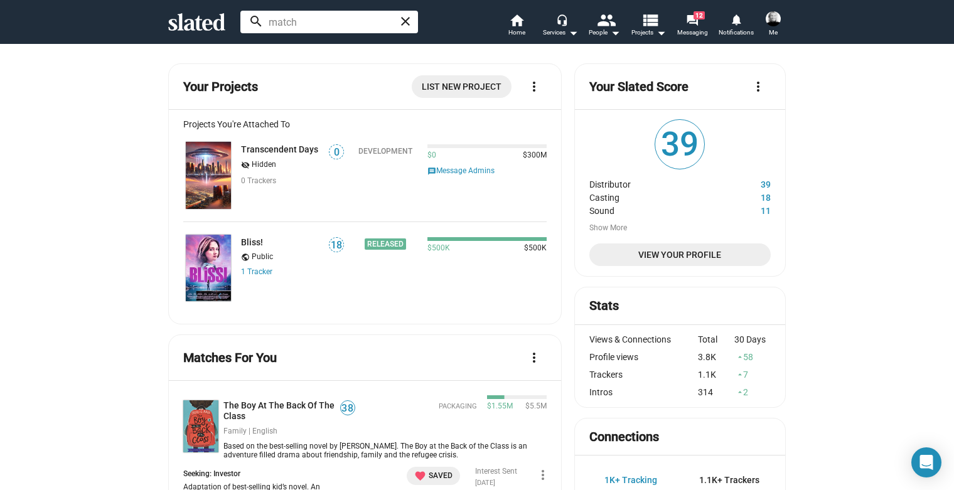
click at [782, 21] on span at bounding box center [773, 19] width 20 height 20
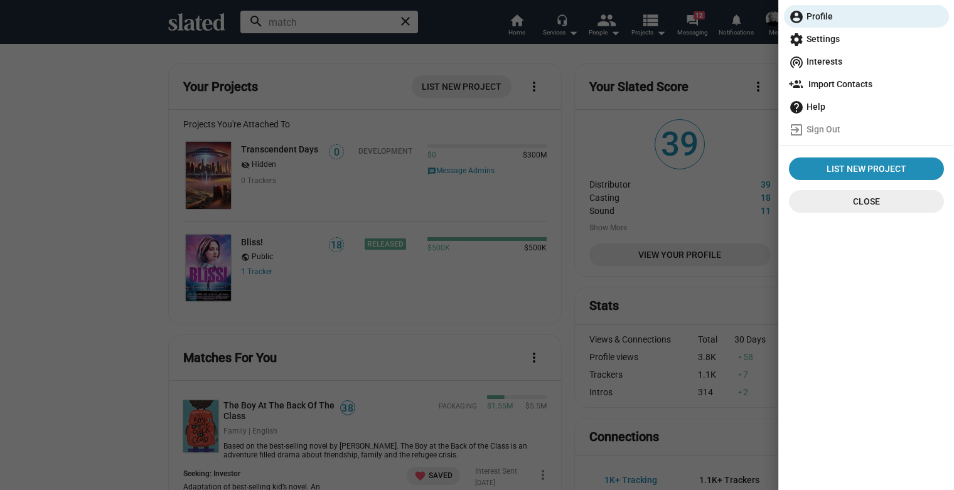
click at [829, 39] on span "settings Settings" at bounding box center [866, 39] width 155 height 23
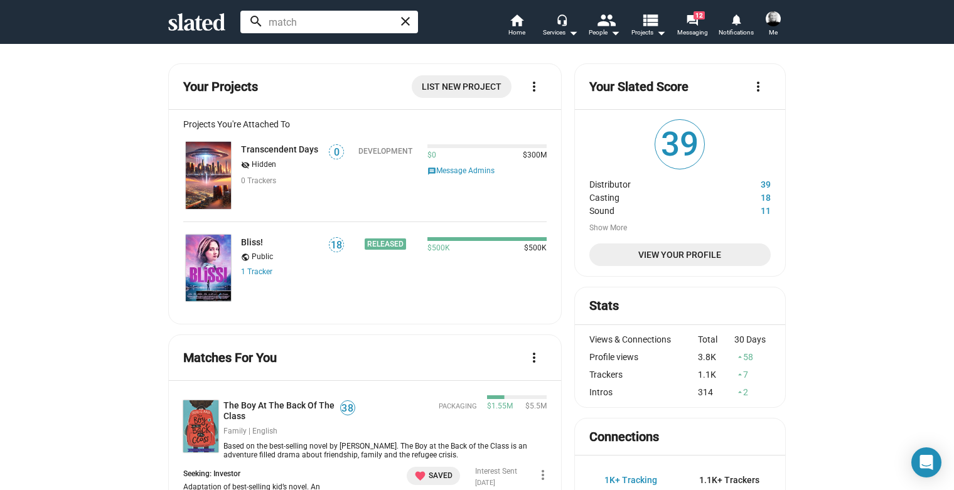
click at [778, 20] on img at bounding box center [773, 18] width 15 height 15
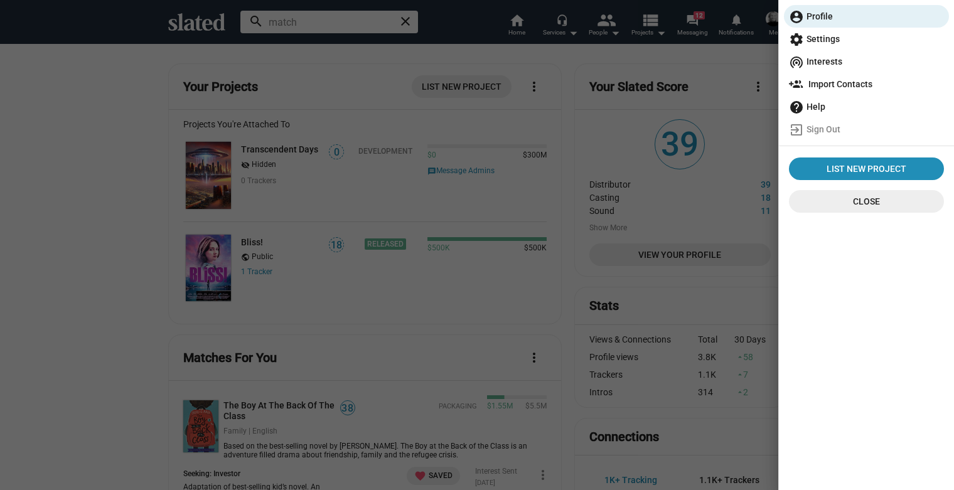
click at [803, 104] on mat-icon "help" at bounding box center [796, 107] width 15 height 15
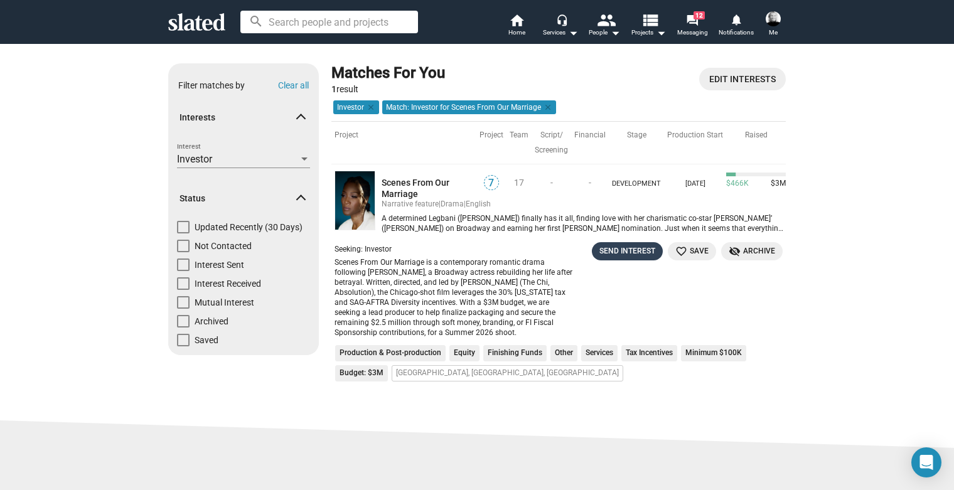
click at [633, 253] on div "Send Interest" at bounding box center [627, 251] width 56 height 13
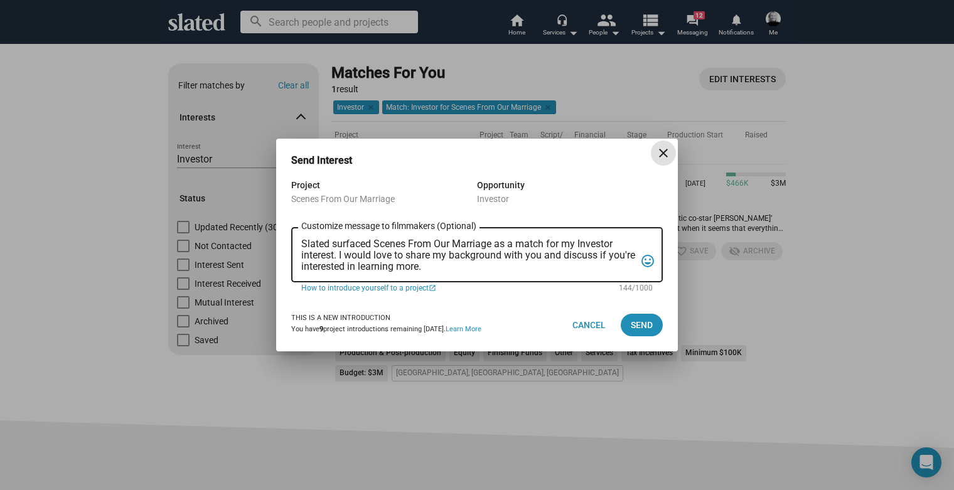
click at [480, 270] on textarea "Slated surfaced Scenes From Our Marriage as a match for my Investor interest. I…" at bounding box center [468, 256] width 334 height 34
paste textarea "Hi, I consult for Atlantic Screen Group, working with [PERSON_NAME] and [PERSON…"
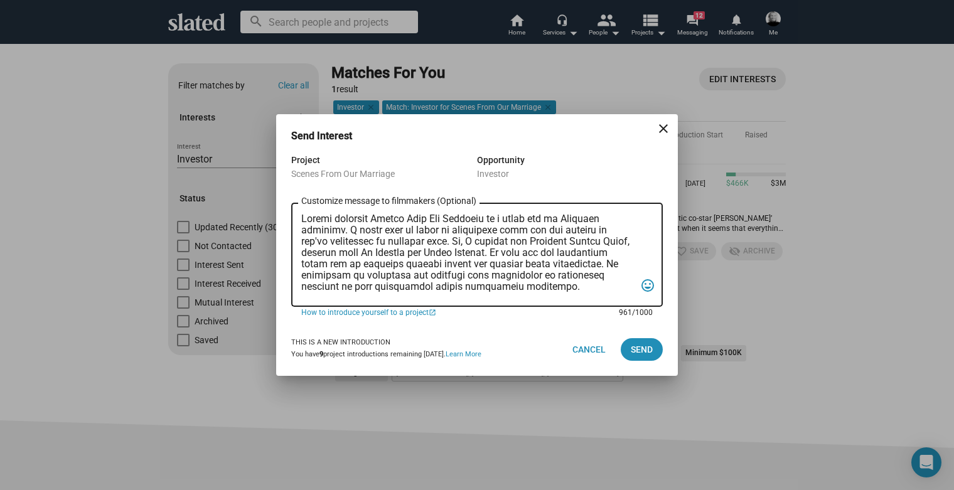
click at [301, 218] on textarea "Customize message to filmmakers (Optional) Customize message (Optional)" at bounding box center [468, 254] width 334 height 83
click at [515, 242] on textarea "Customize message to filmmakers (Optional) Customize message (Optional)" at bounding box center [468, 254] width 334 height 83
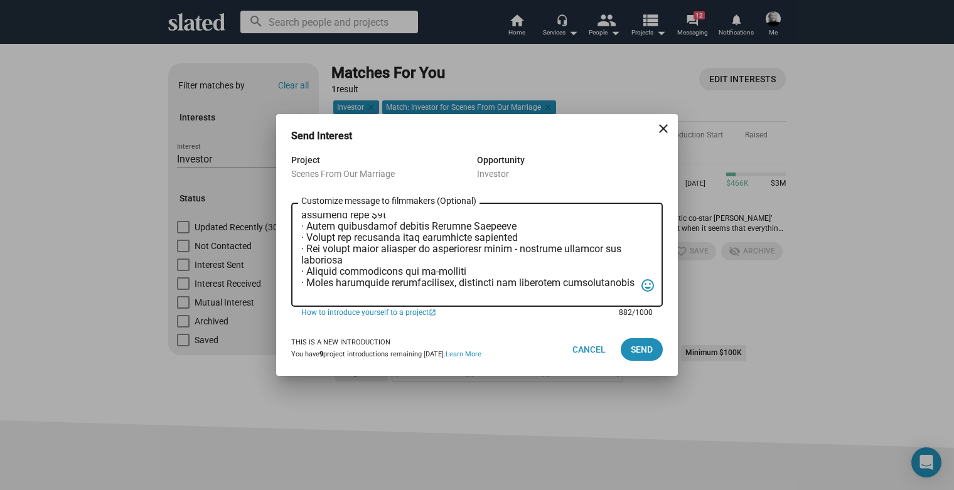
scroll to position [176, 0]
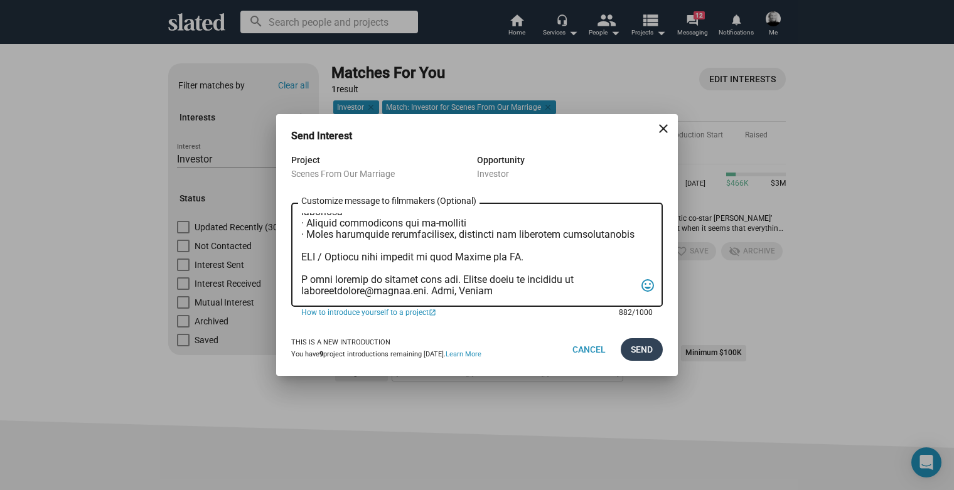
type textarea "Lo, Ipsumd sitametc Adipis Elit Sed Doeiusmo te i utlab etd ma Aliquaen adminim…"
click at [626, 350] on button "Send" at bounding box center [642, 349] width 42 height 23
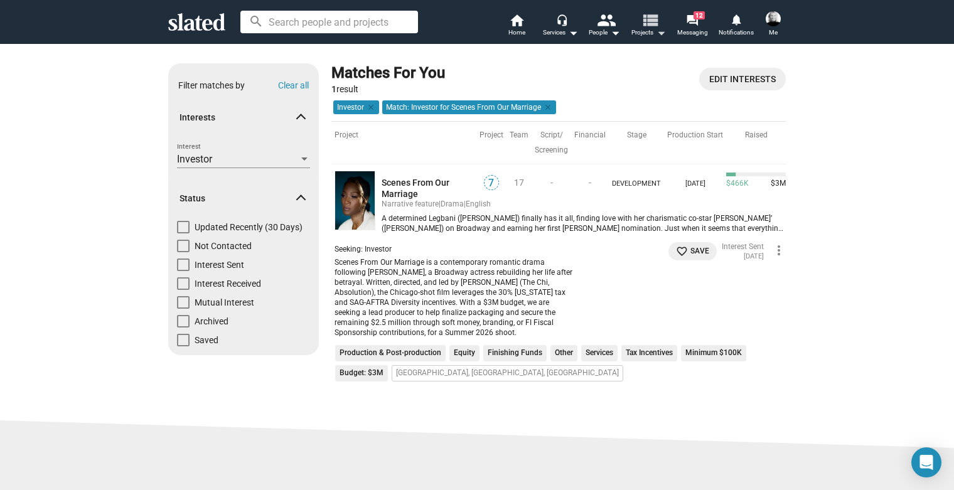
click at [647, 20] on mat-icon "view_list" at bounding box center [650, 20] width 18 height 18
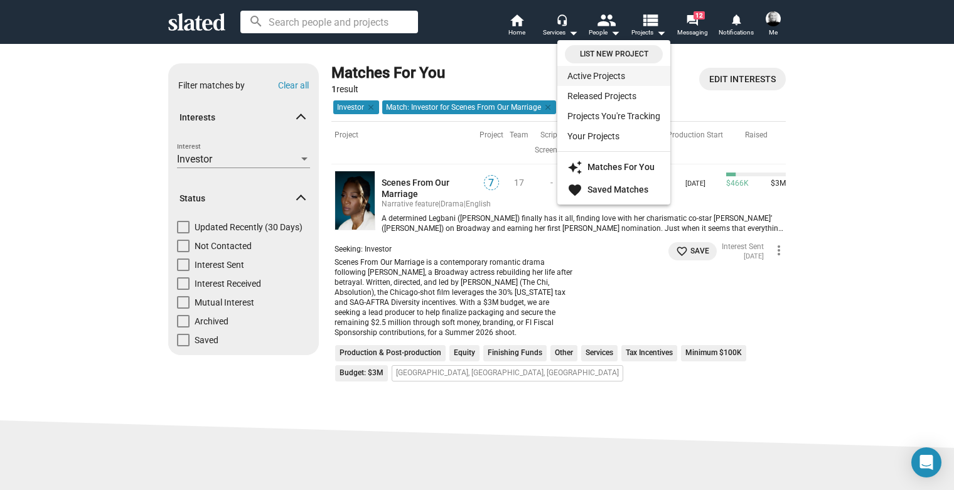
click at [584, 77] on link "Active Projects" at bounding box center [613, 76] width 113 height 20
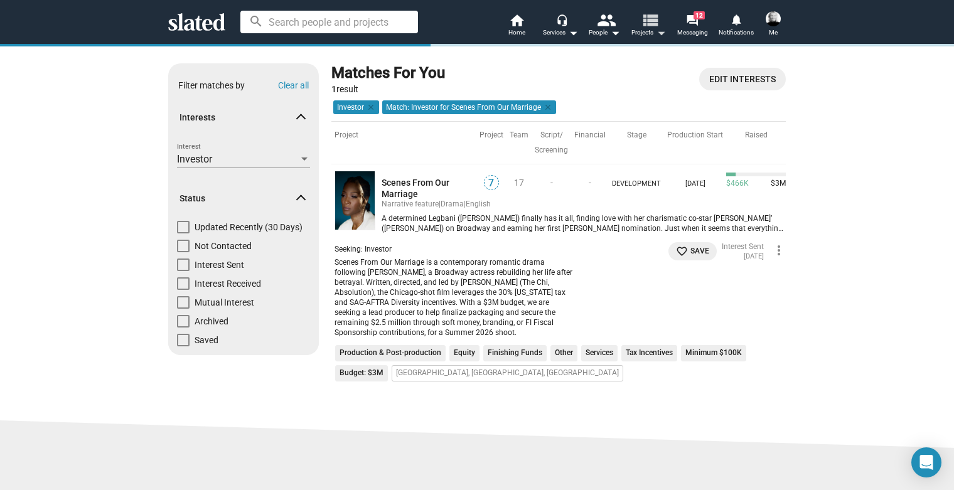
click at [662, 22] on button "view_list Projects arrow_drop_down" at bounding box center [648, 27] width 44 height 28
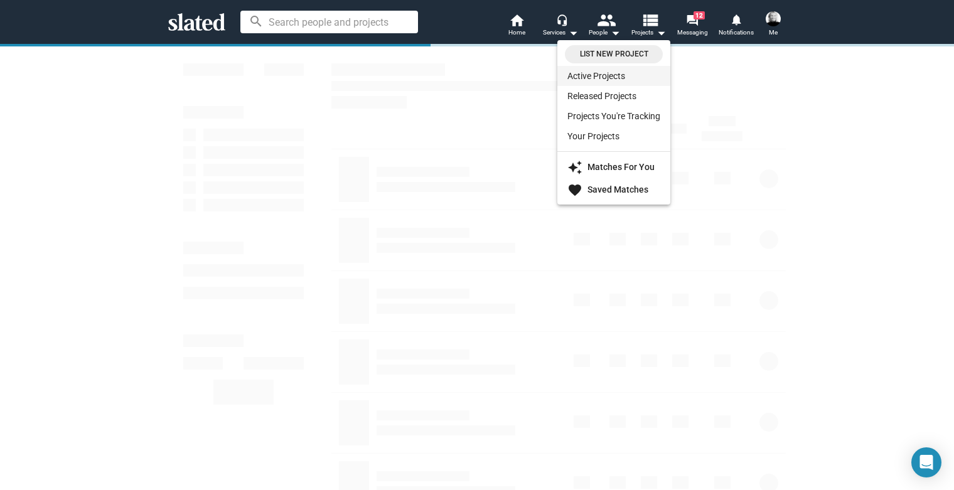
click at [595, 80] on link "Active Projects" at bounding box center [613, 76] width 113 height 20
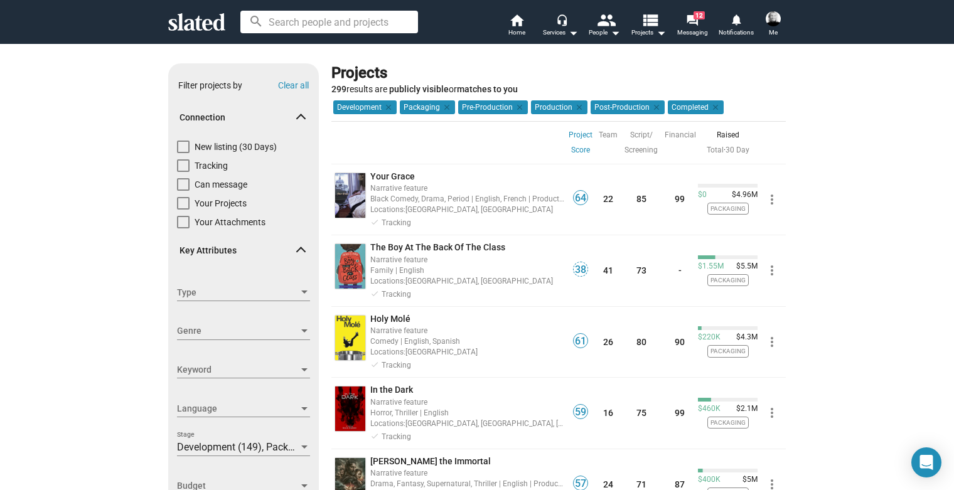
click at [183, 142] on span at bounding box center [183, 147] width 13 height 13
click at [183, 153] on input "New listing (30 Days)" at bounding box center [183, 153] width 1 height 1
checkbox input "true"
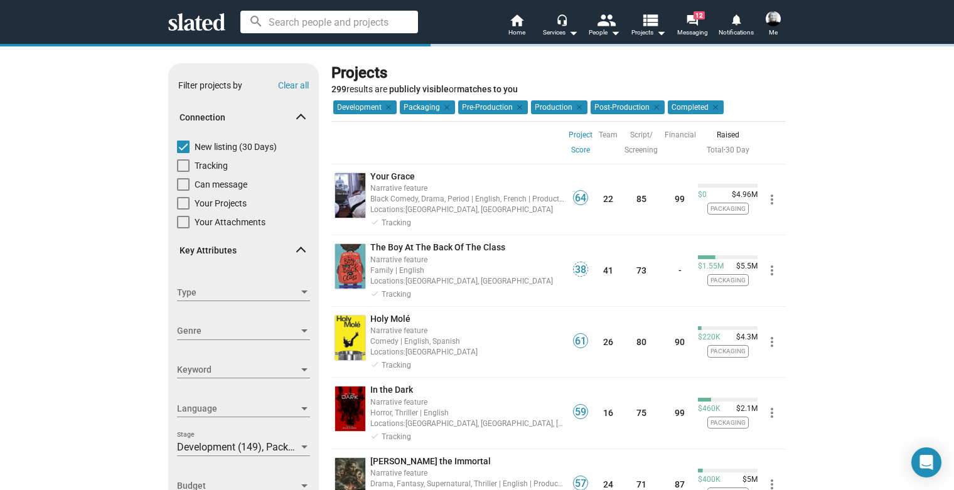
click at [180, 185] on span at bounding box center [183, 184] width 13 height 13
click at [183, 191] on input "Can message" at bounding box center [183, 191] width 1 height 1
checkbox input "true"
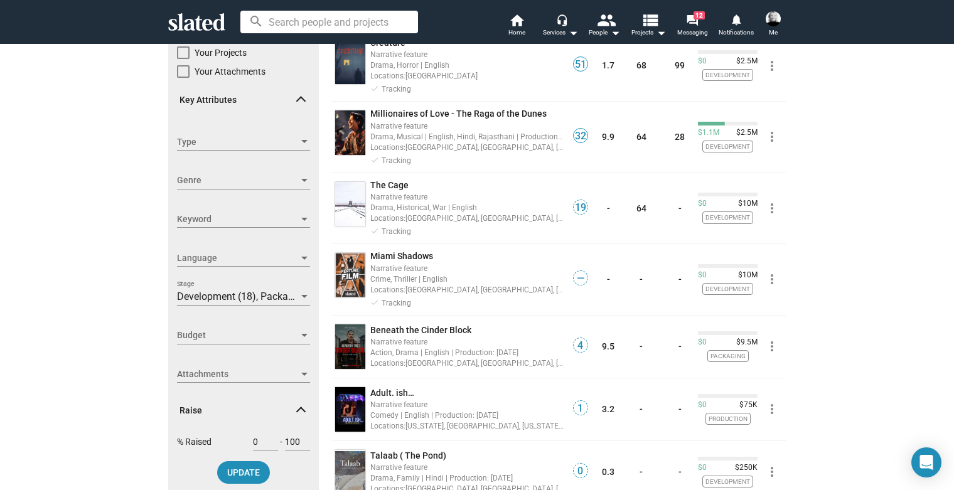
scroll to position [153, 0]
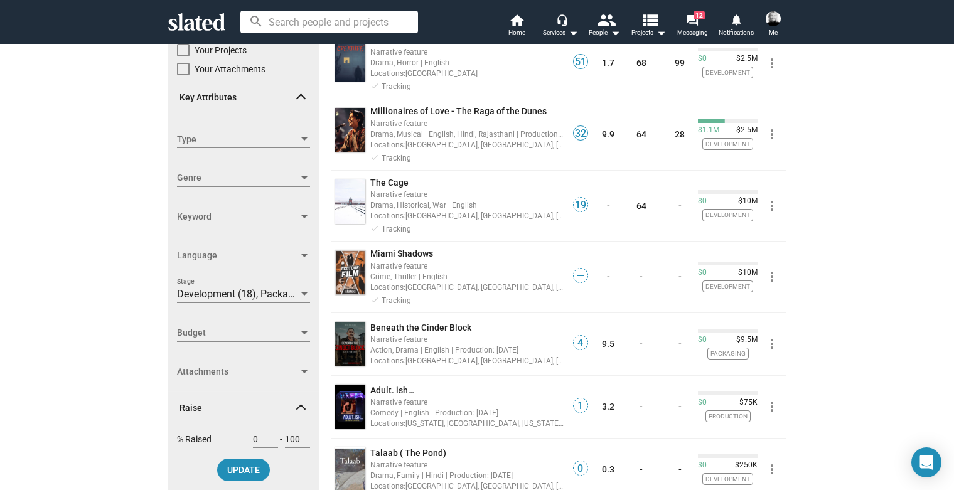
click at [185, 336] on span "Budget" at bounding box center [238, 332] width 122 height 13
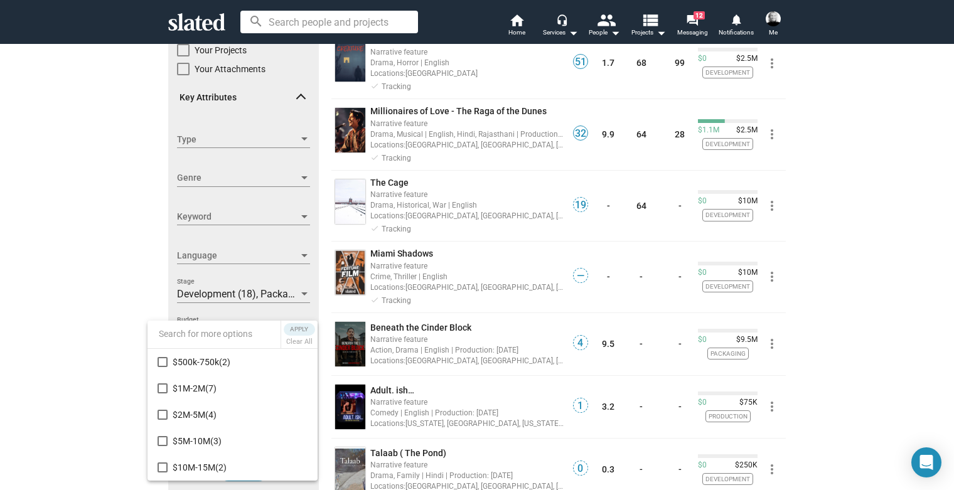
scroll to position [105, 0]
click at [161, 363] on mat-pseudo-checkbox at bounding box center [163, 362] width 10 height 10
click at [158, 385] on mat-pseudo-checkbox at bounding box center [163, 389] width 10 height 10
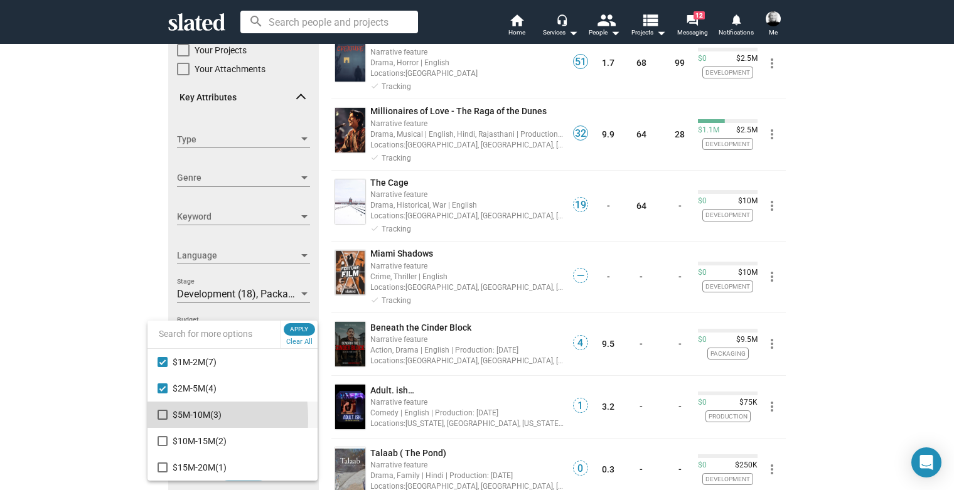
click at [155, 419] on mat-option "$5M-10M (3)" at bounding box center [233, 415] width 170 height 26
click at [168, 444] on mat-option "$10M-15M (2)" at bounding box center [233, 441] width 170 height 26
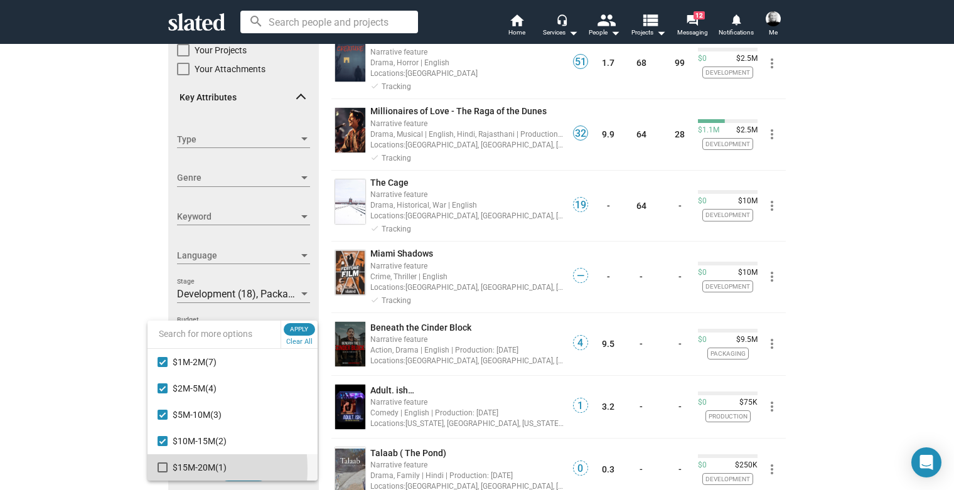
click at [164, 469] on mat-pseudo-checkbox at bounding box center [163, 468] width 10 height 10
click at [294, 328] on span "Apply" at bounding box center [299, 329] width 23 height 13
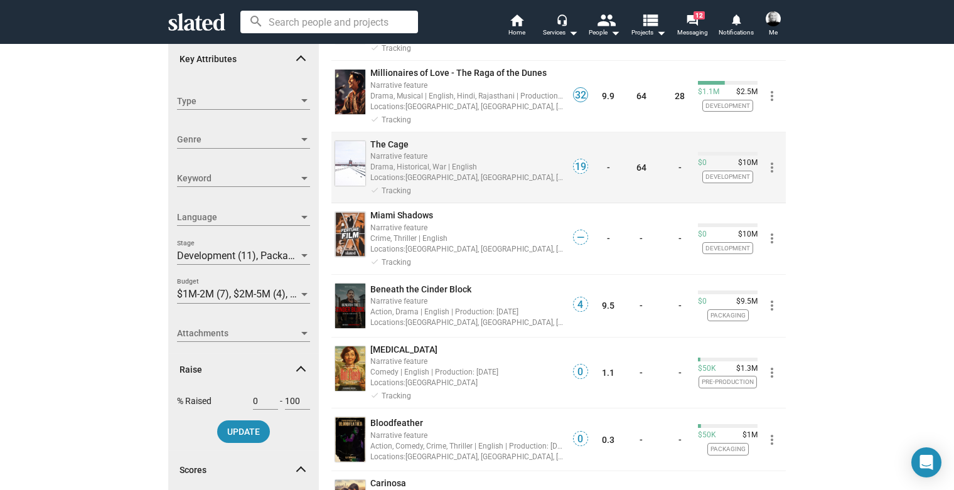
scroll to position [193, 0]
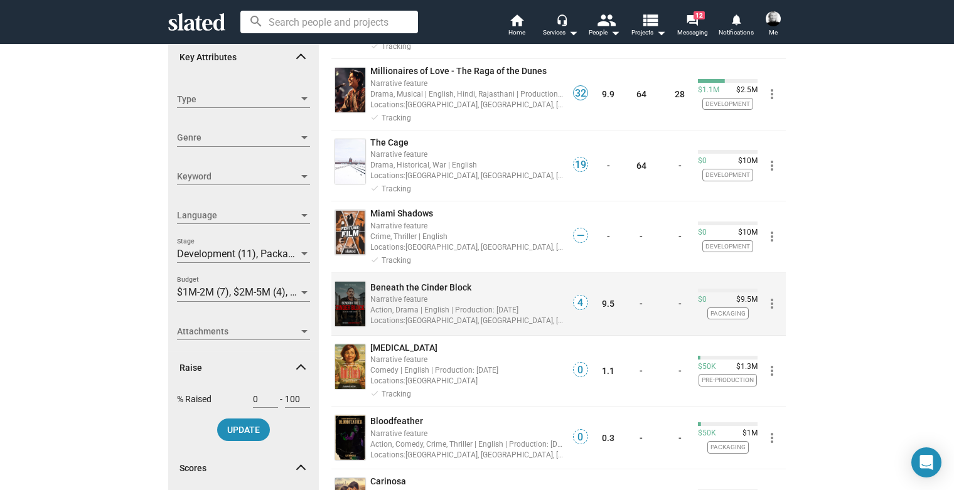
click at [433, 302] on div "Narrative feature" at bounding box center [467, 299] width 194 height 12
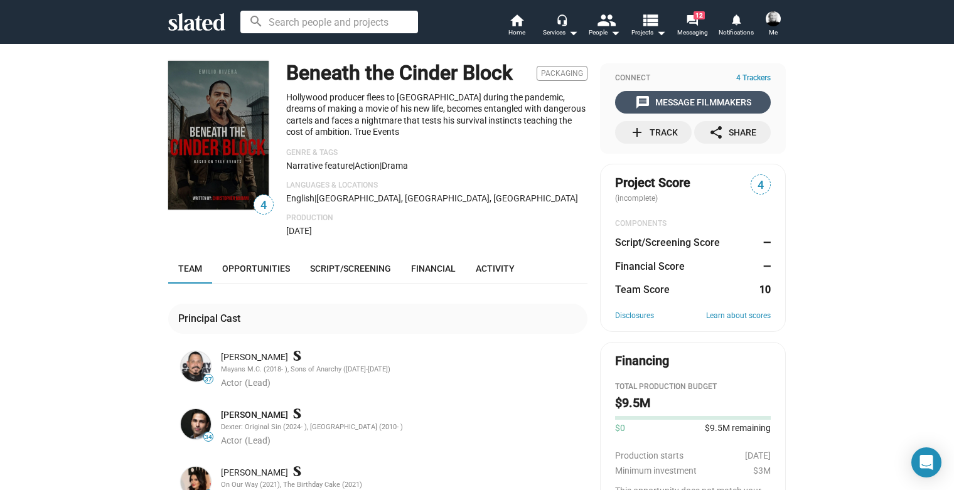
click at [717, 100] on div "message Message Filmmakers" at bounding box center [693, 102] width 116 height 23
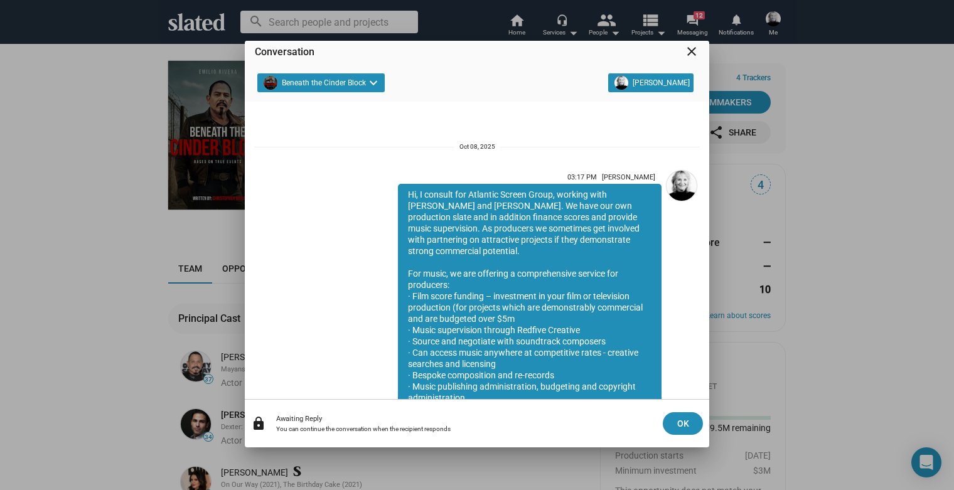
scroll to position [110, 0]
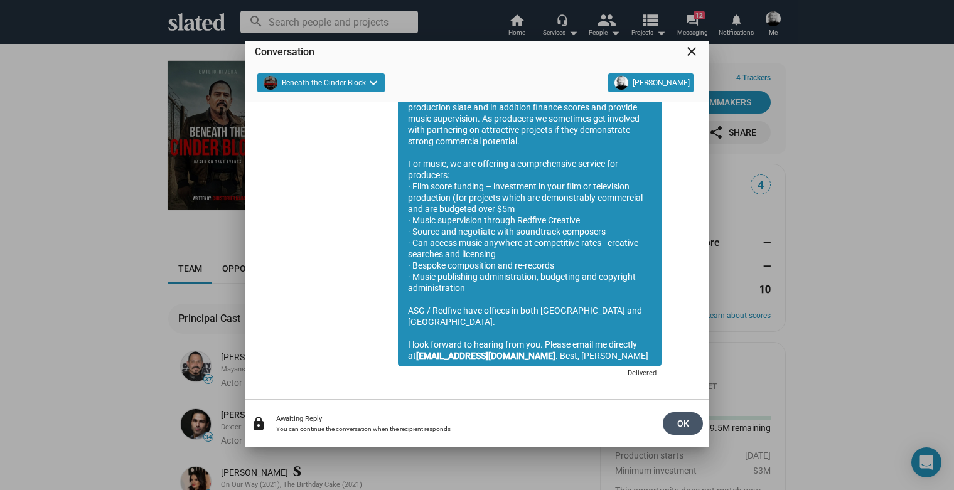
click at [680, 419] on span "OK" at bounding box center [683, 423] width 20 height 23
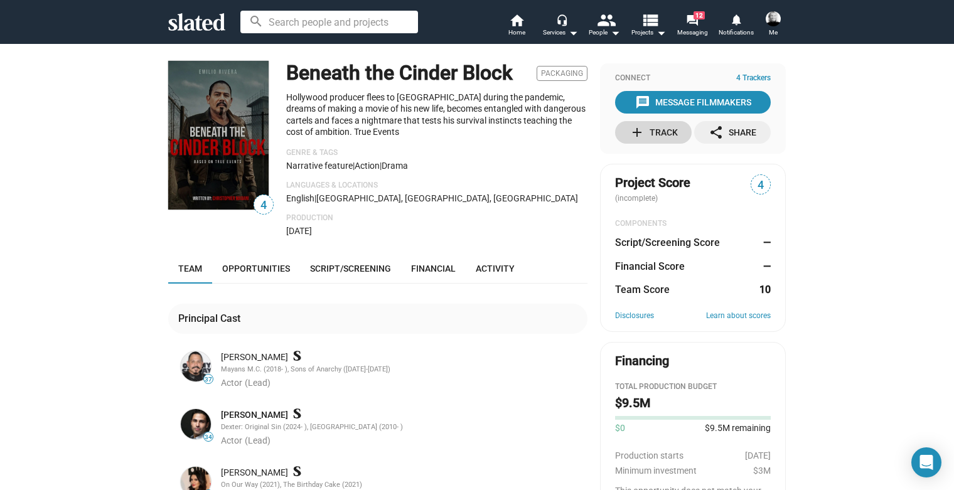
click at [663, 132] on div "add Track" at bounding box center [654, 132] width 48 height 23
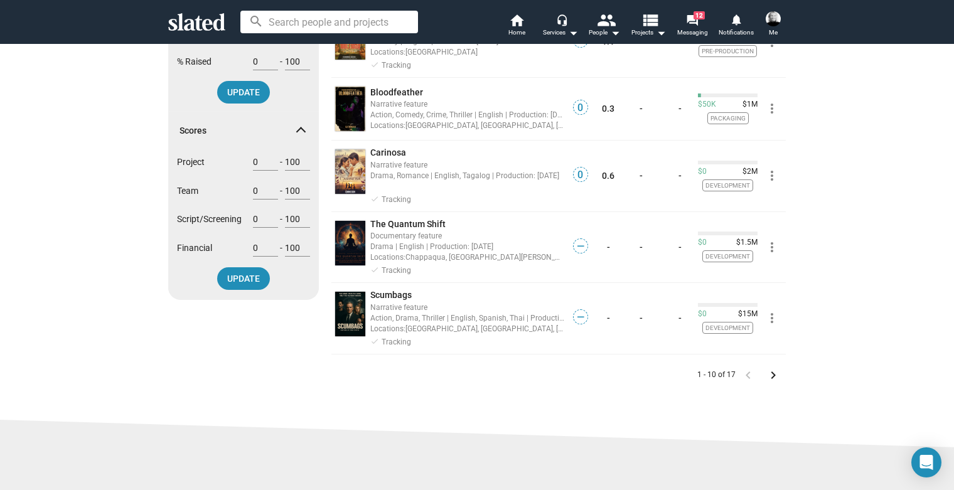
scroll to position [530, 0]
click at [766, 373] on mat-icon "keyboard_arrow_right" at bounding box center [773, 376] width 15 height 15
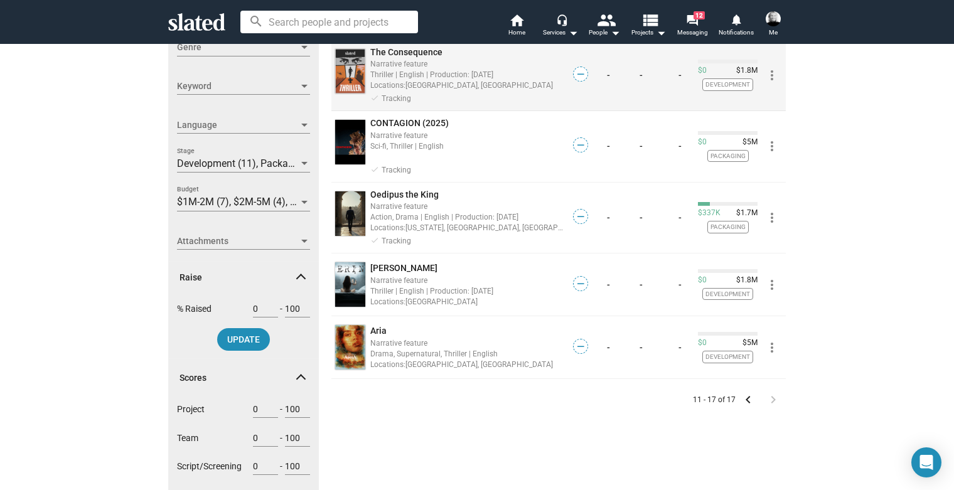
scroll to position [282, 0]
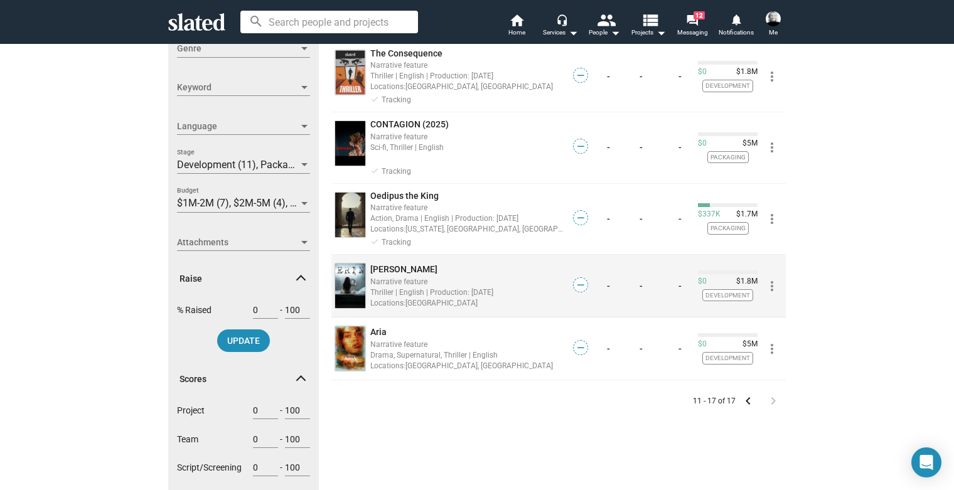
click at [390, 293] on div "Thriller | English | Production: [DATE]" at bounding box center [467, 292] width 194 height 12
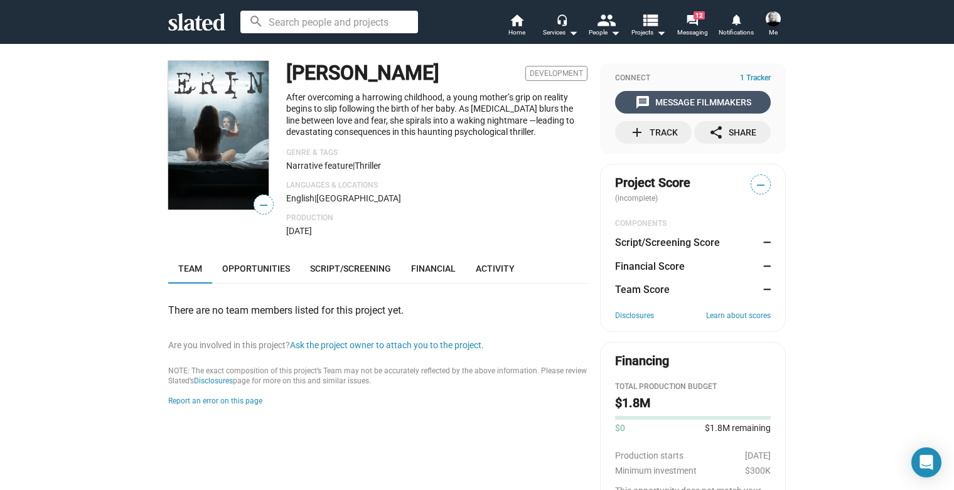
click at [679, 100] on div "message Message Filmmakers" at bounding box center [693, 102] width 116 height 23
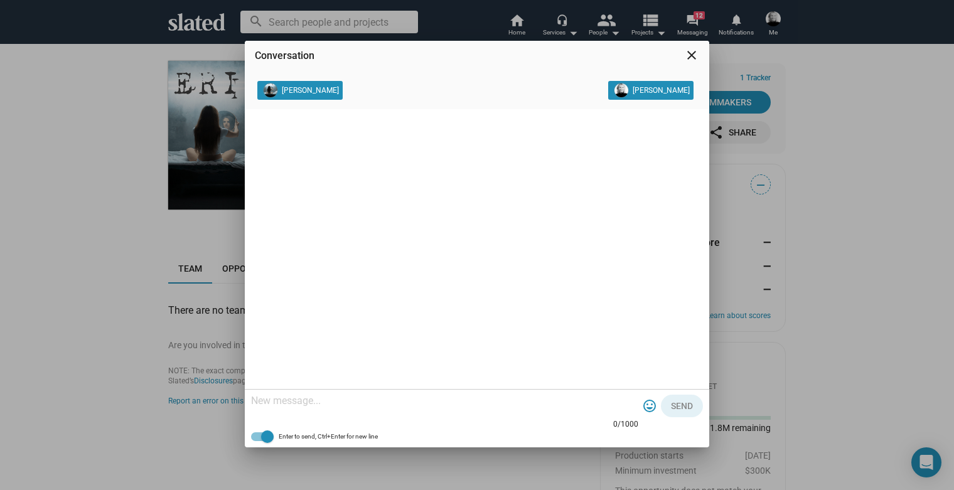
click at [343, 402] on textarea at bounding box center [444, 401] width 387 height 13
paste textarea "Hi, I consult for Atlantic Screen Group, working with [PERSON_NAME] and [PERSON…"
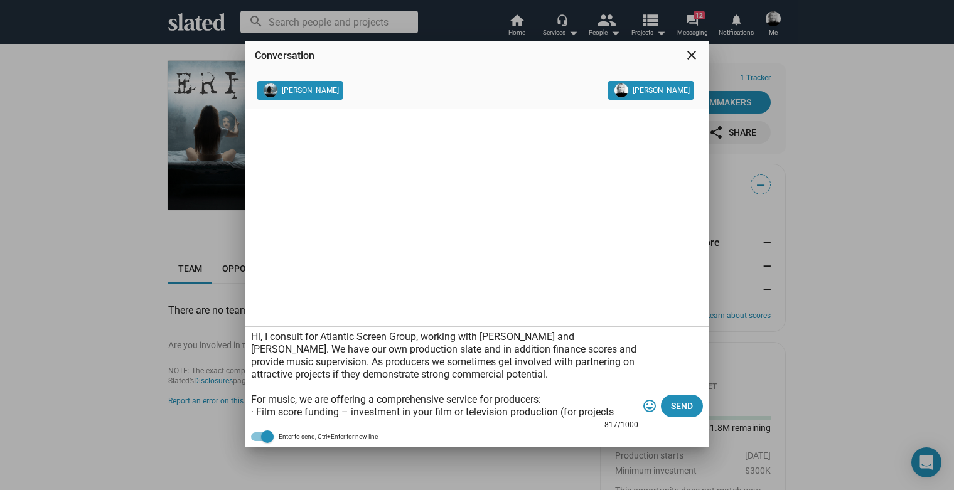
scroll to position [138, 0]
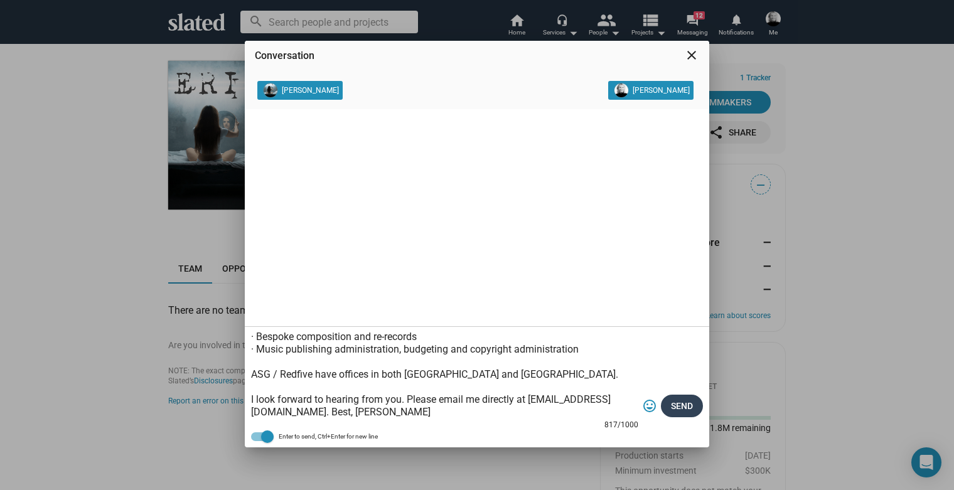
type textarea "Hi, I consult for Atlantic Screen Group, working with [PERSON_NAME] and [PERSON…"
click at [673, 407] on span "Send" at bounding box center [682, 406] width 22 height 23
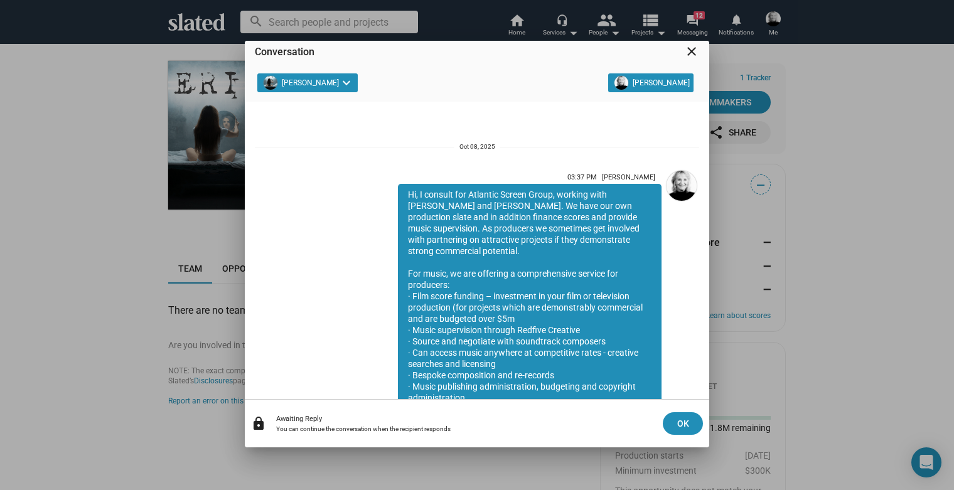
scroll to position [110, 0]
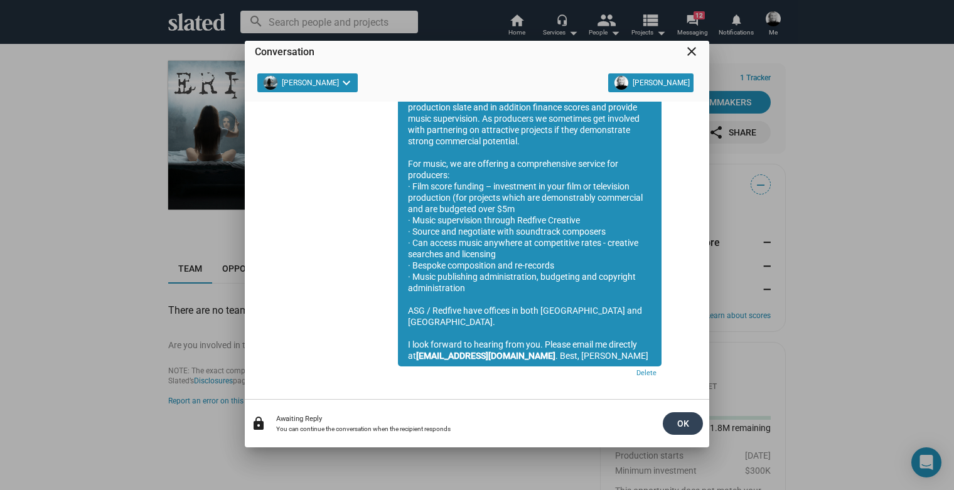
click at [677, 424] on span "OK" at bounding box center [683, 423] width 20 height 23
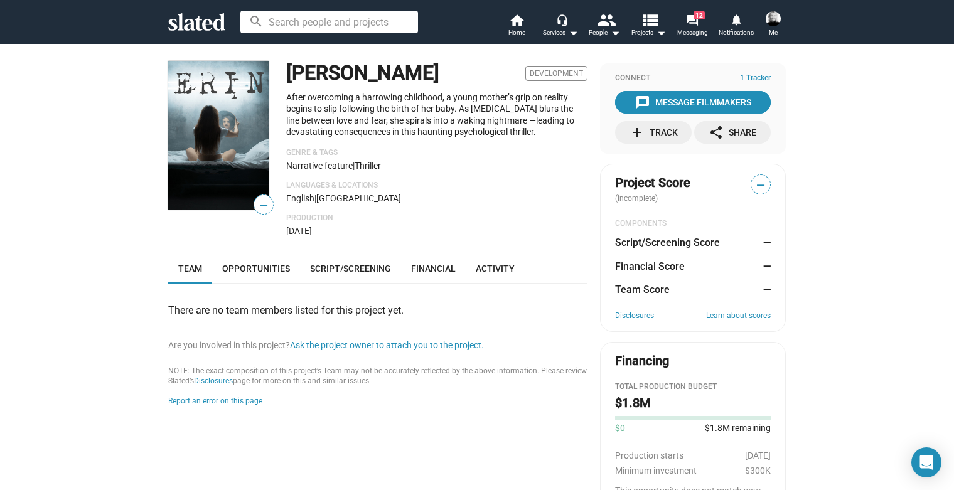
click at [647, 130] on div "add Track" at bounding box center [654, 132] width 48 height 23
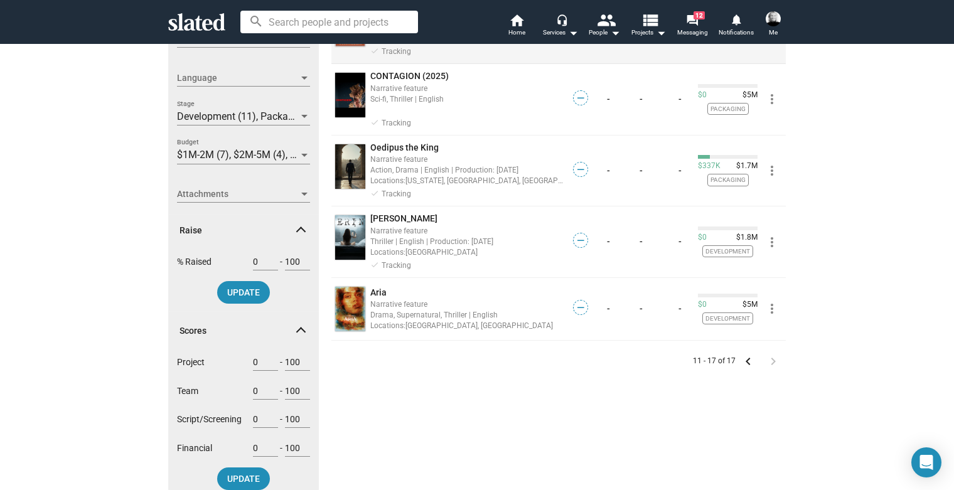
scroll to position [335, 0]
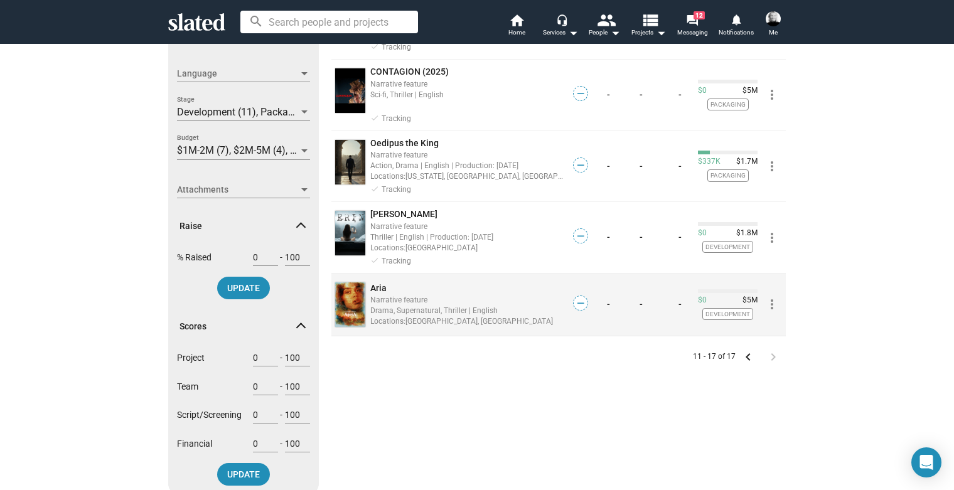
click at [372, 297] on div "Narrative feature" at bounding box center [467, 300] width 194 height 12
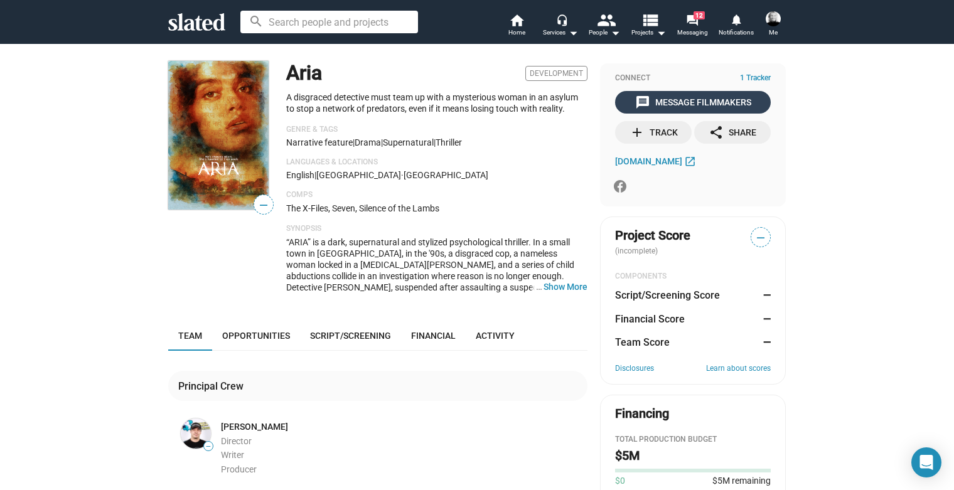
click at [679, 99] on div "message Message Filmmakers" at bounding box center [693, 102] width 116 height 23
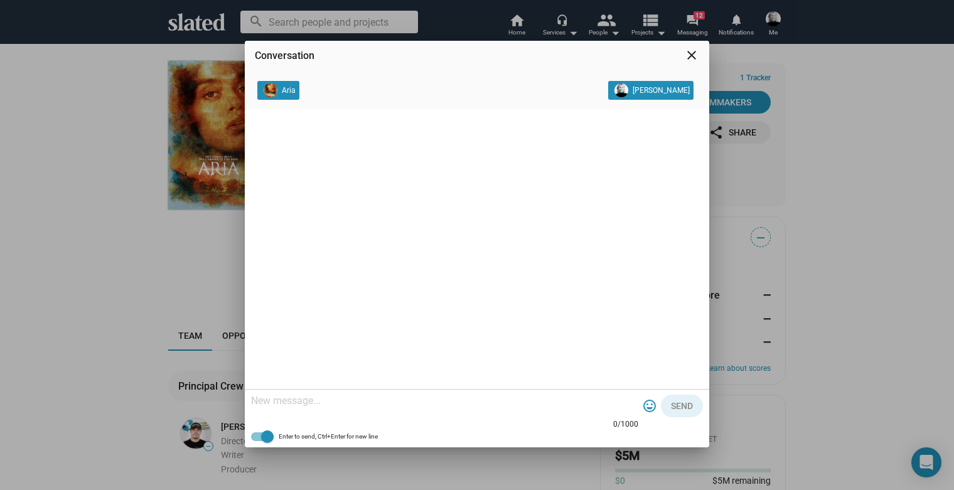
click at [333, 403] on textarea at bounding box center [444, 401] width 387 height 13
paste textarea "Hi, I consult for Atlantic Screen Group, working with [PERSON_NAME] and [PERSON…"
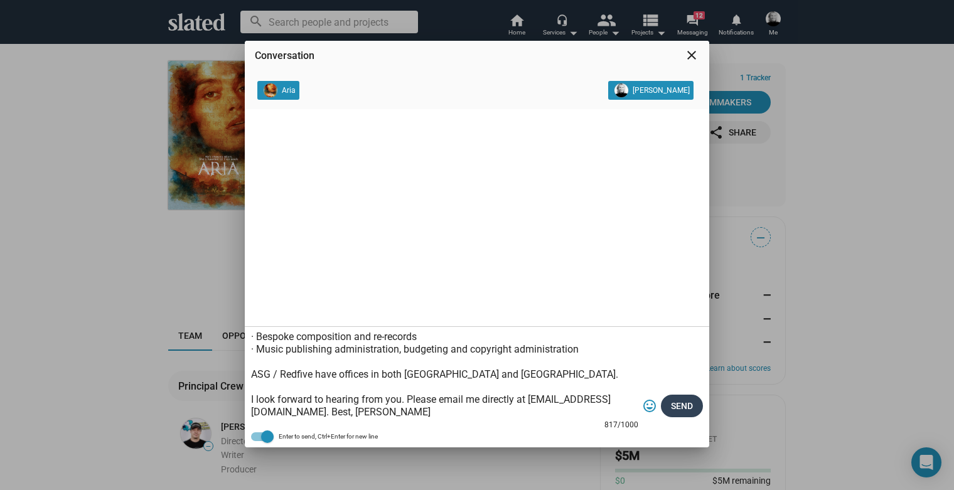
type textarea "Hi, I consult for Atlantic Screen Group, working with [PERSON_NAME] and [PERSON…"
drag, startPoint x: 683, startPoint y: 403, endPoint x: 633, endPoint y: 377, distance: 56.4
click at [682, 403] on span "Send" at bounding box center [682, 406] width 22 height 23
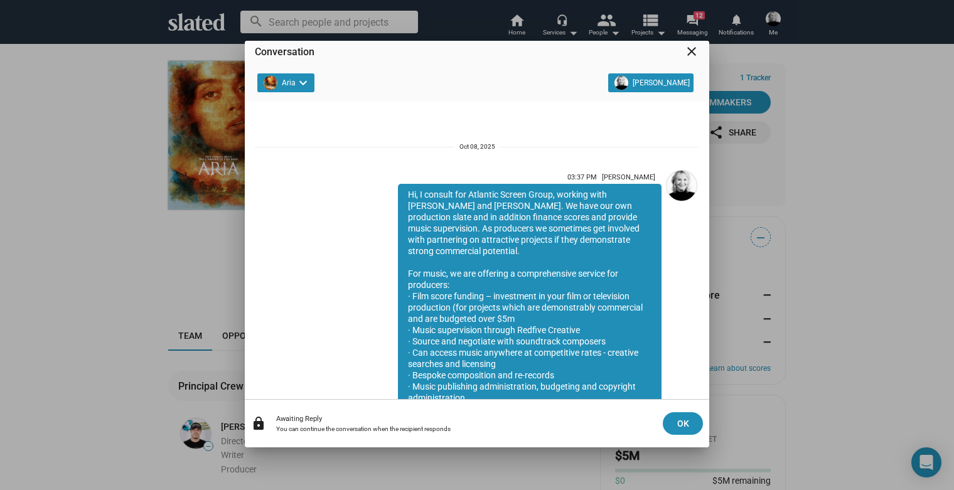
scroll to position [110, 0]
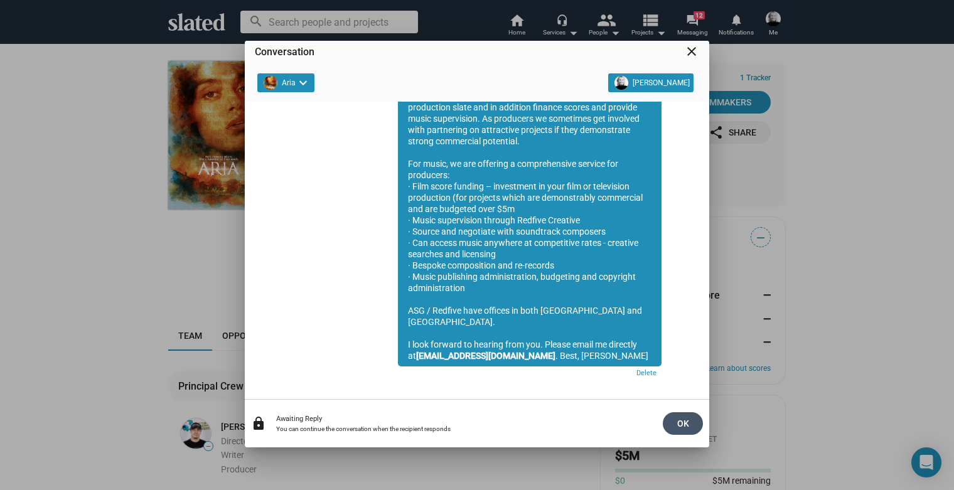
click at [673, 425] on span "OK" at bounding box center [683, 423] width 20 height 23
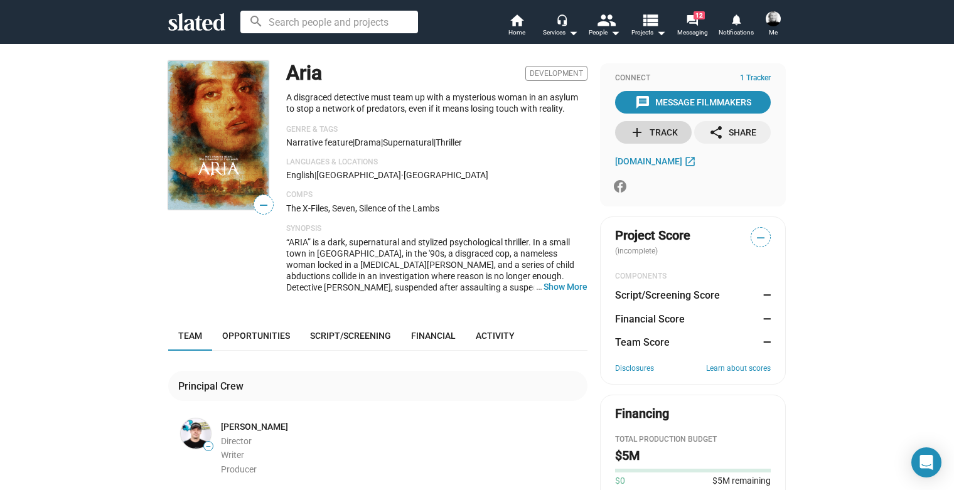
click at [644, 131] on div "add Track" at bounding box center [654, 132] width 48 height 23
